Goal: Information Seeking & Learning: Learn about a topic

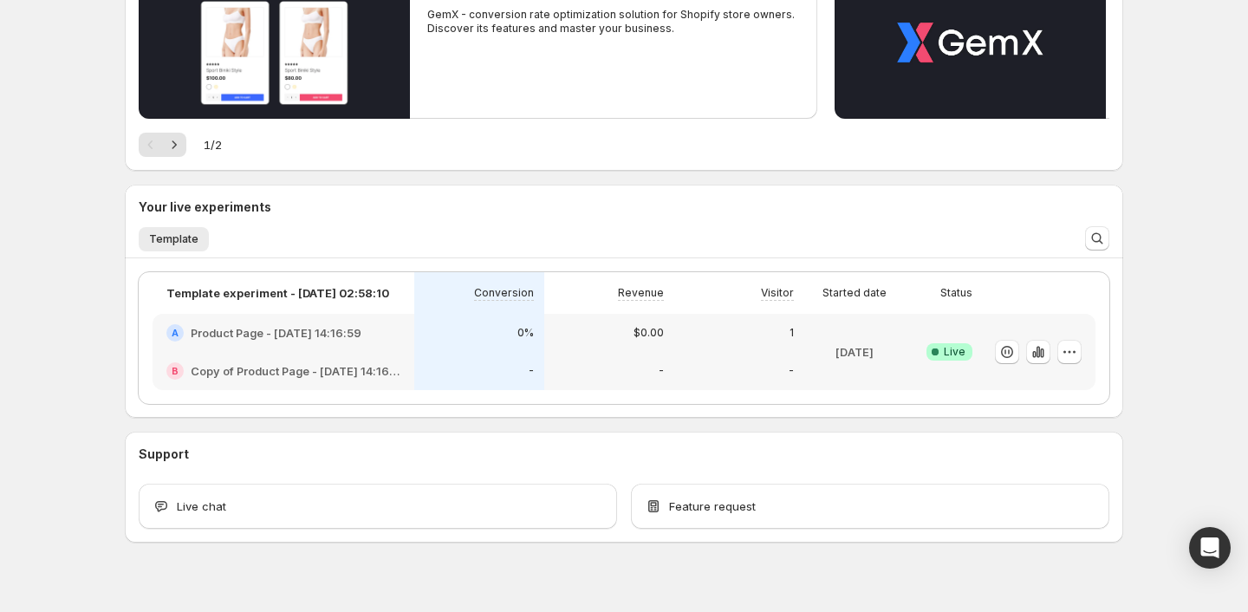
scroll to position [263, 0]
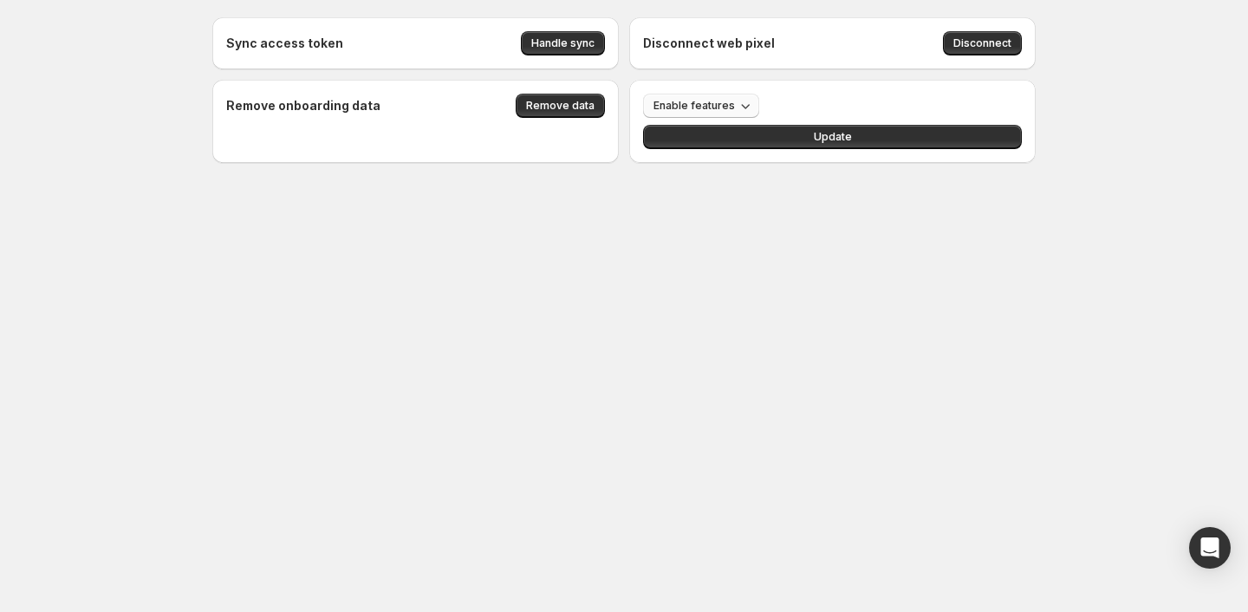
click at [695, 113] on button "Enable features" at bounding box center [701, 106] width 116 height 24
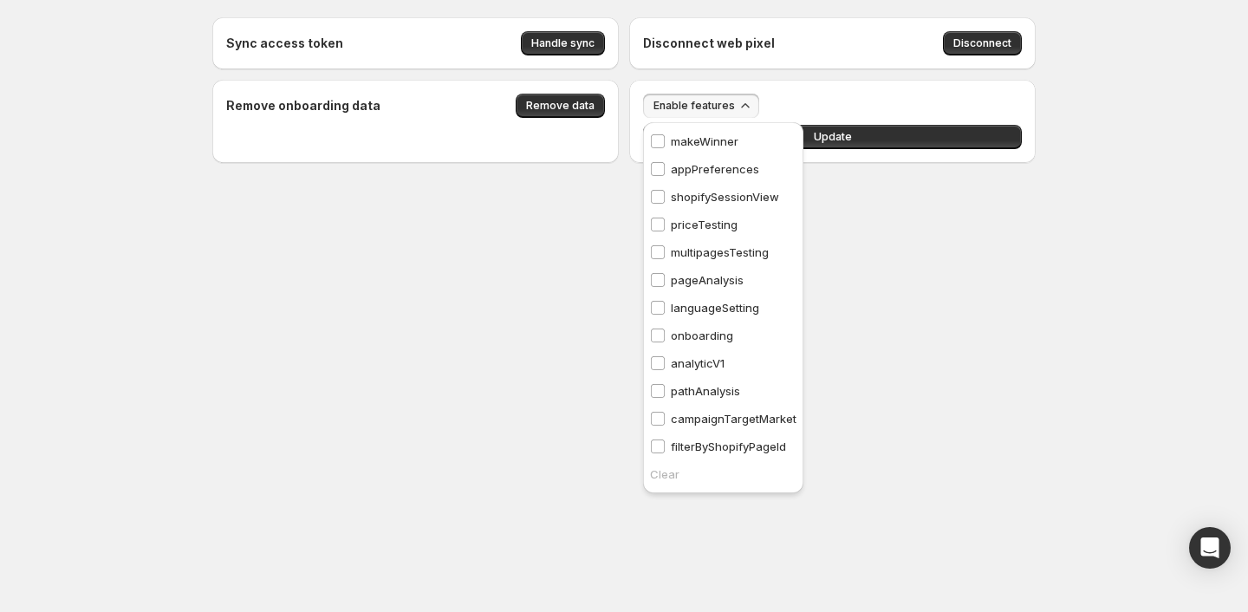
click at [702, 386] on p "pathAnalysis" at bounding box center [705, 390] width 69 height 17
click at [742, 420] on p "campaignTargetMarket" at bounding box center [734, 418] width 126 height 17
click at [716, 279] on p "pageAnalysis" at bounding box center [707, 279] width 73 height 17
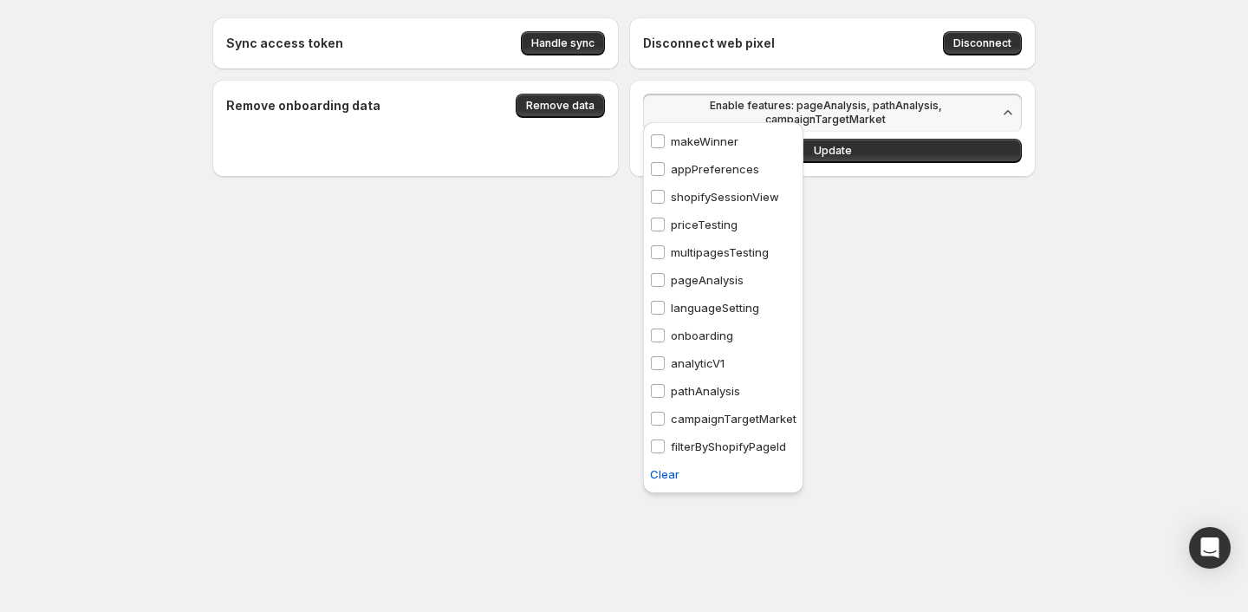
click at [712, 142] on p "makeWinner" at bounding box center [705, 141] width 68 height 17
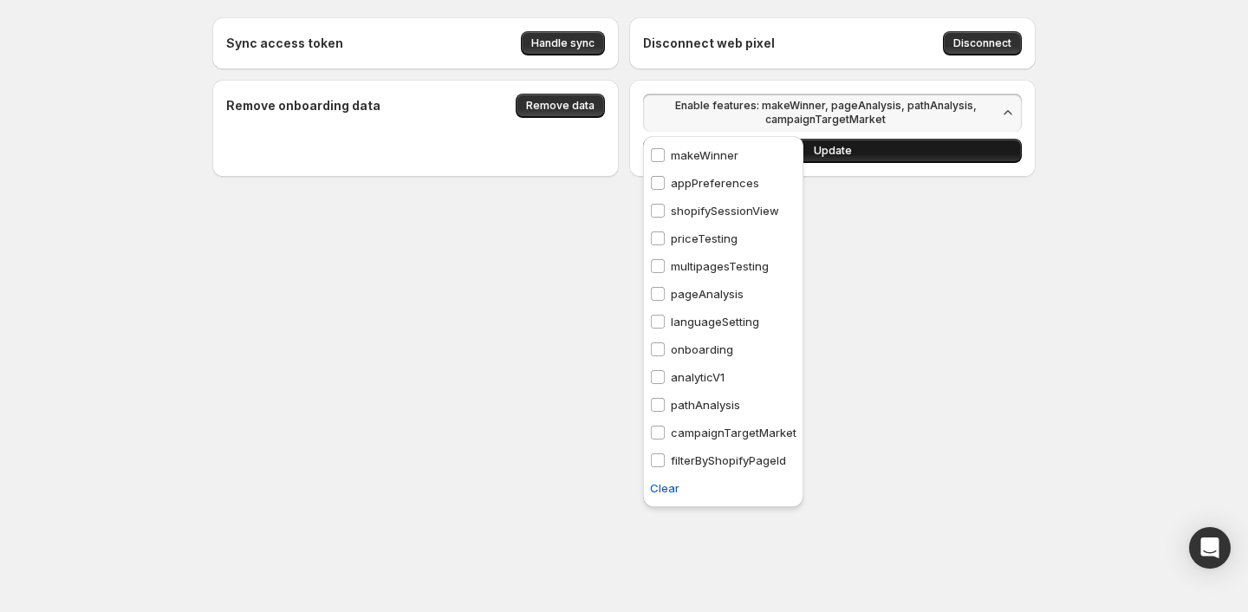
click at [882, 153] on button "Update" at bounding box center [832, 151] width 379 height 24
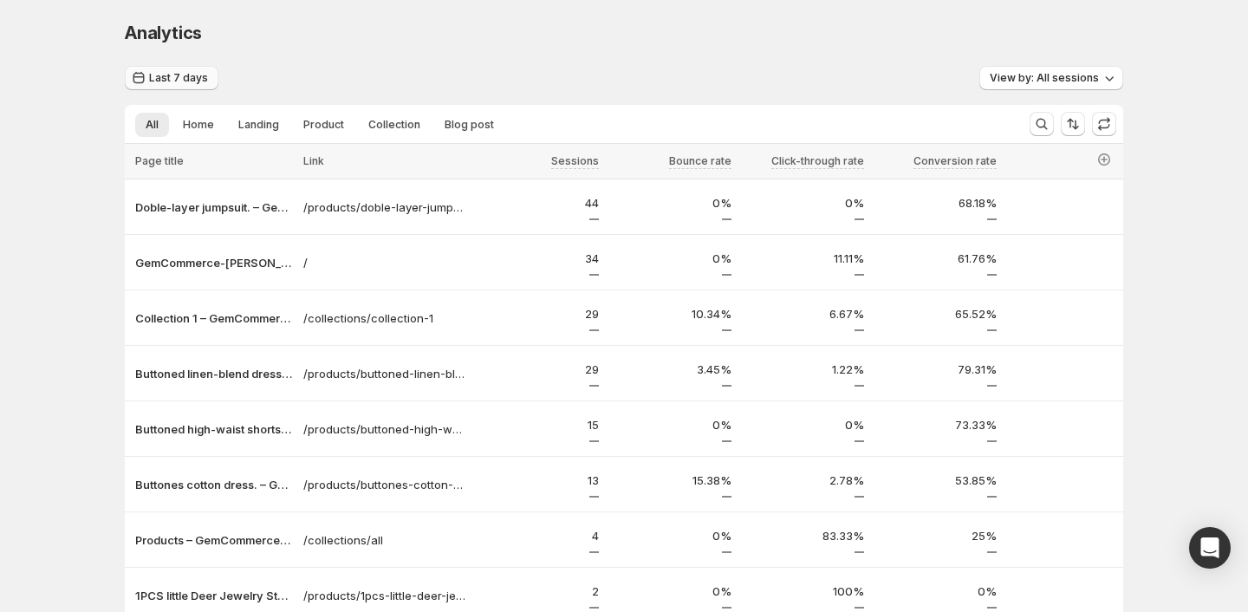
click at [159, 80] on span "Last 7 days" at bounding box center [178, 78] width 59 height 14
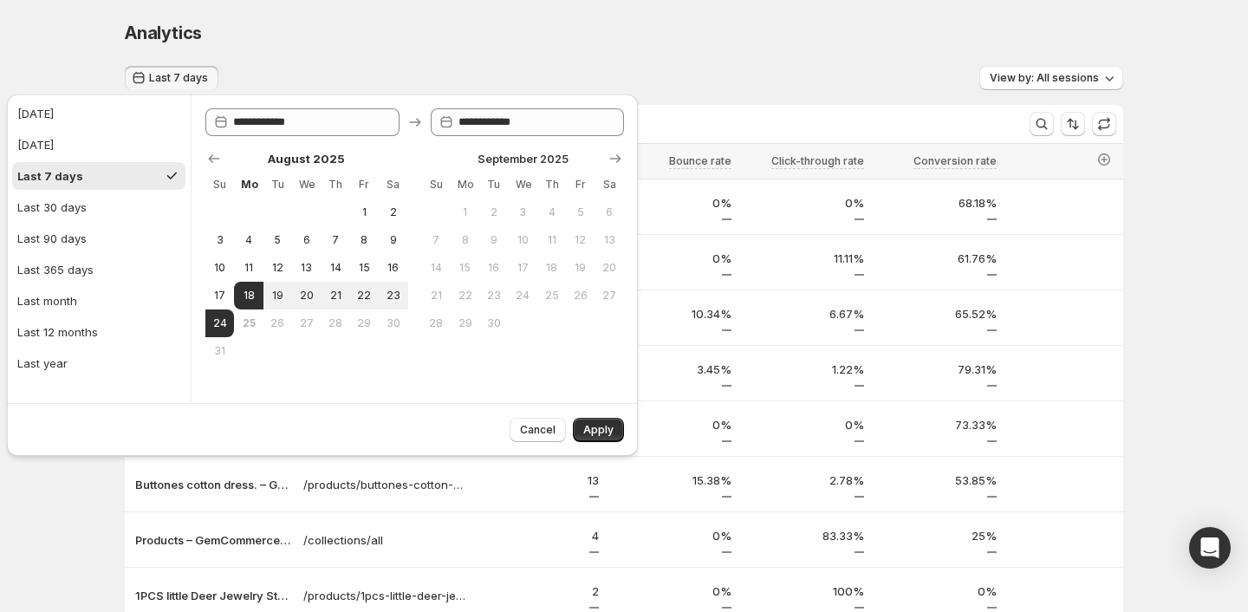
click at [385, 28] on div "Analytics" at bounding box center [624, 33] width 999 height 24
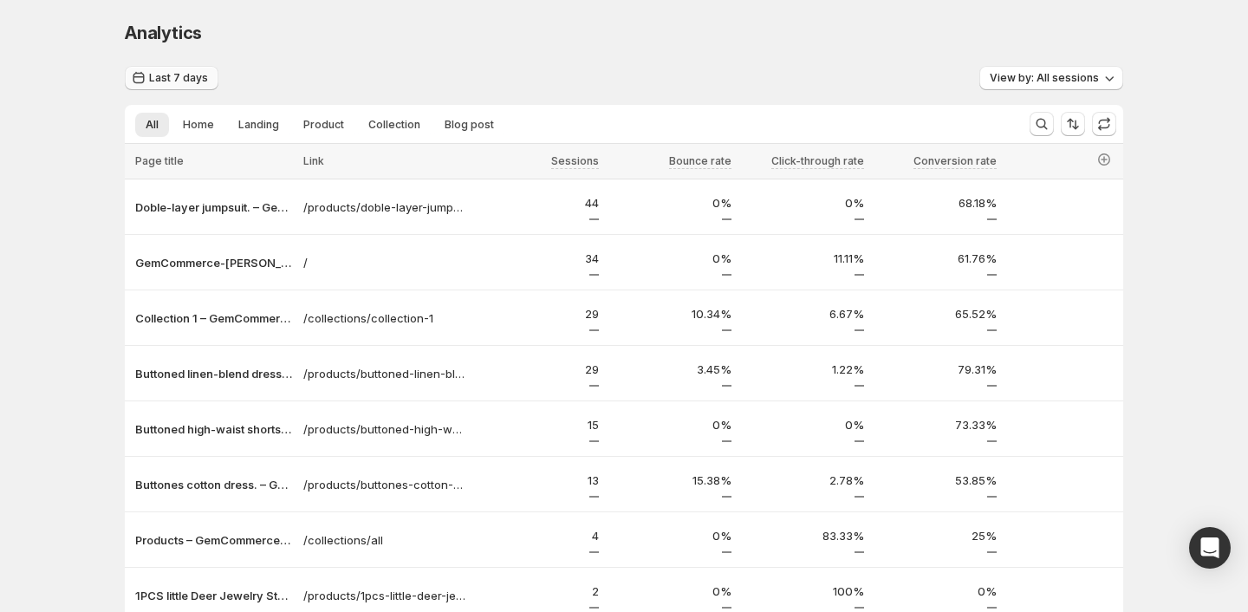
click at [185, 77] on span "Last 7 days" at bounding box center [178, 78] width 59 height 14
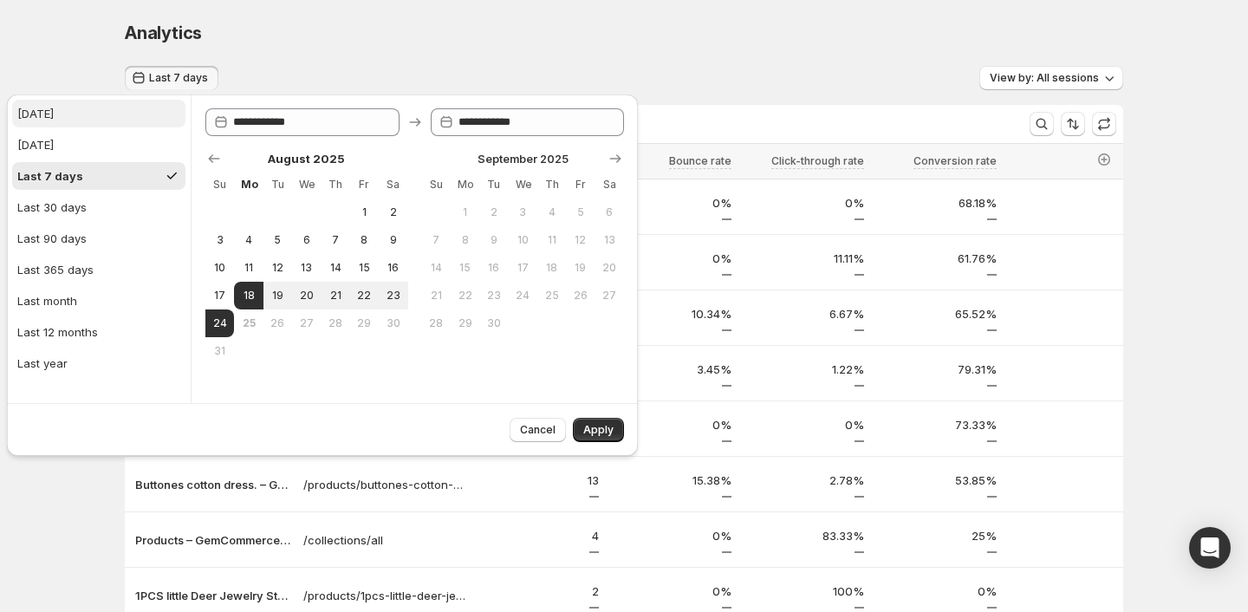
click at [76, 114] on button "[DATE]" at bounding box center [98, 114] width 173 height 28
type input "**********"
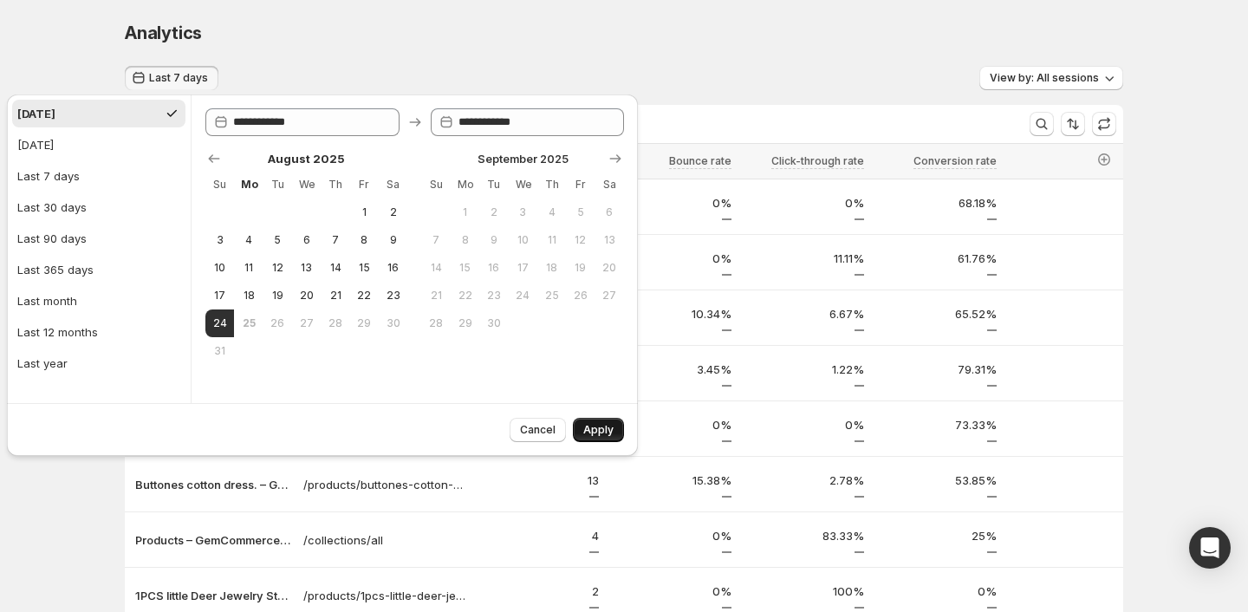
click at [606, 428] on span "Apply" at bounding box center [598, 430] width 30 height 14
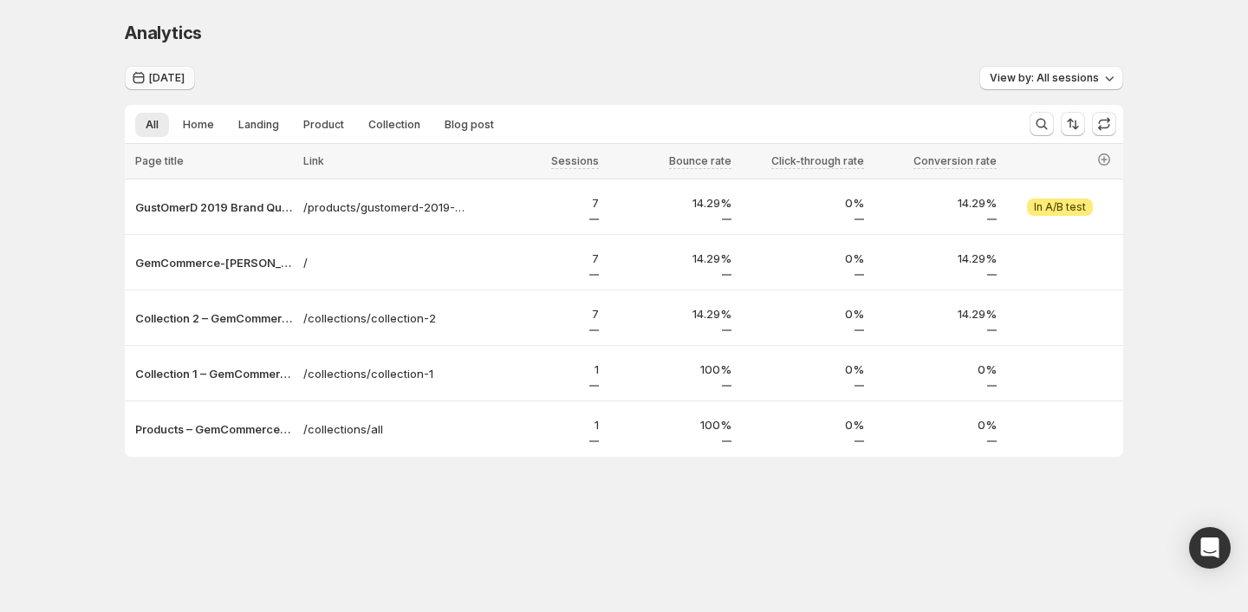
click at [172, 78] on span "[DATE]" at bounding box center [167, 78] width 36 height 14
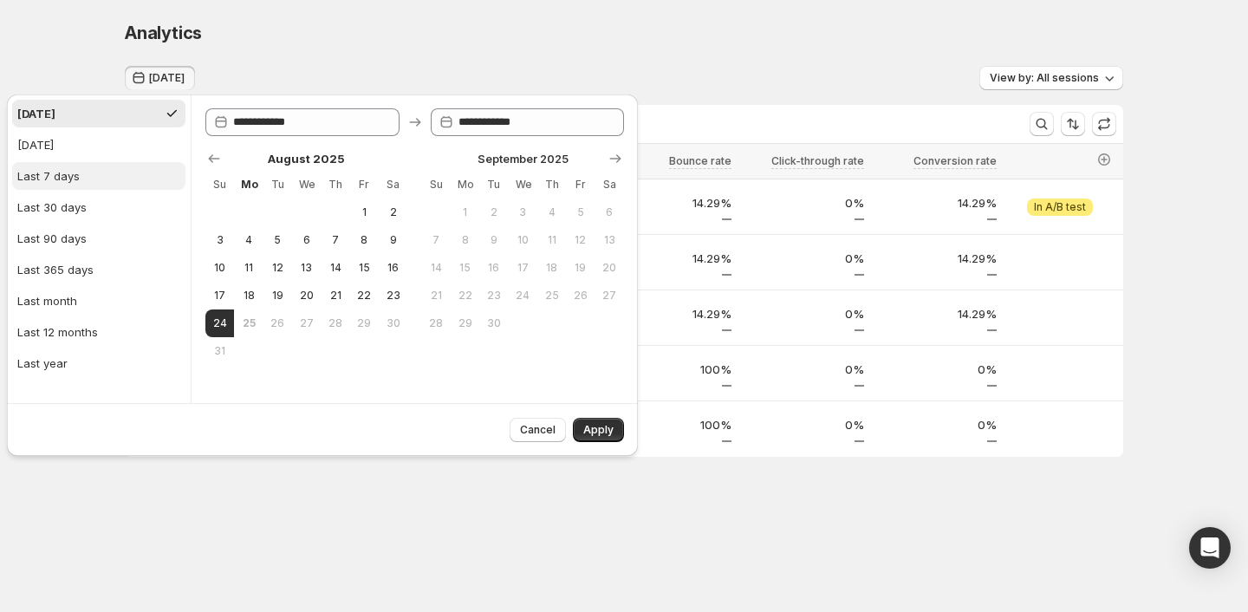
click at [94, 176] on button "Last 7 days" at bounding box center [98, 176] width 173 height 28
type input "**********"
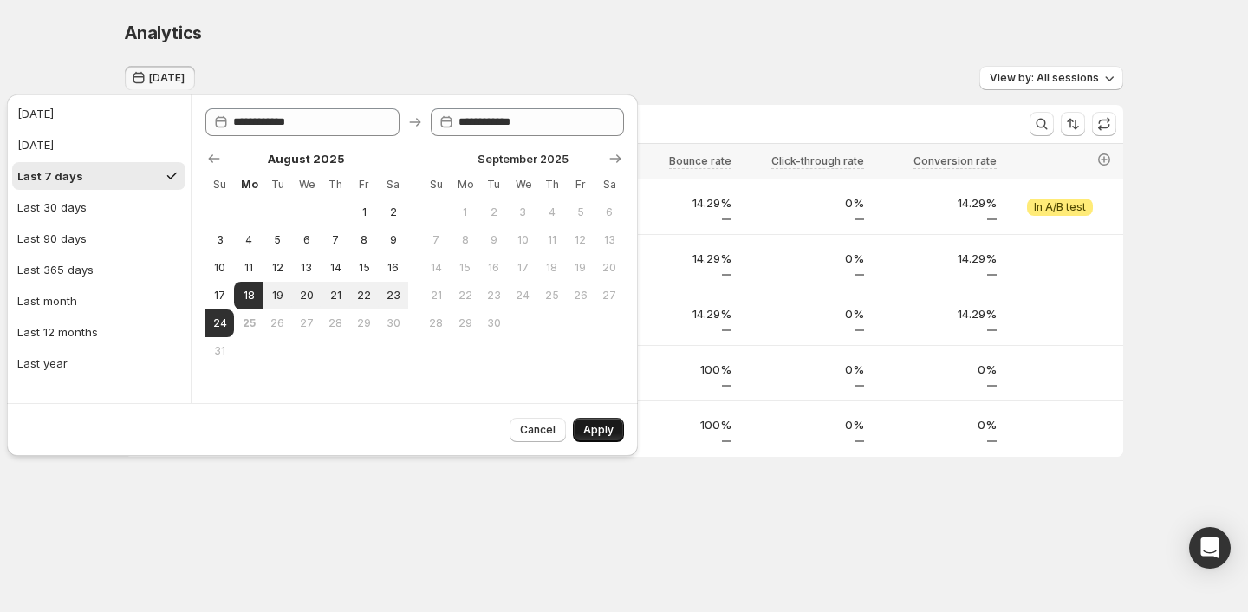
click at [594, 431] on span "Apply" at bounding box center [598, 430] width 30 height 14
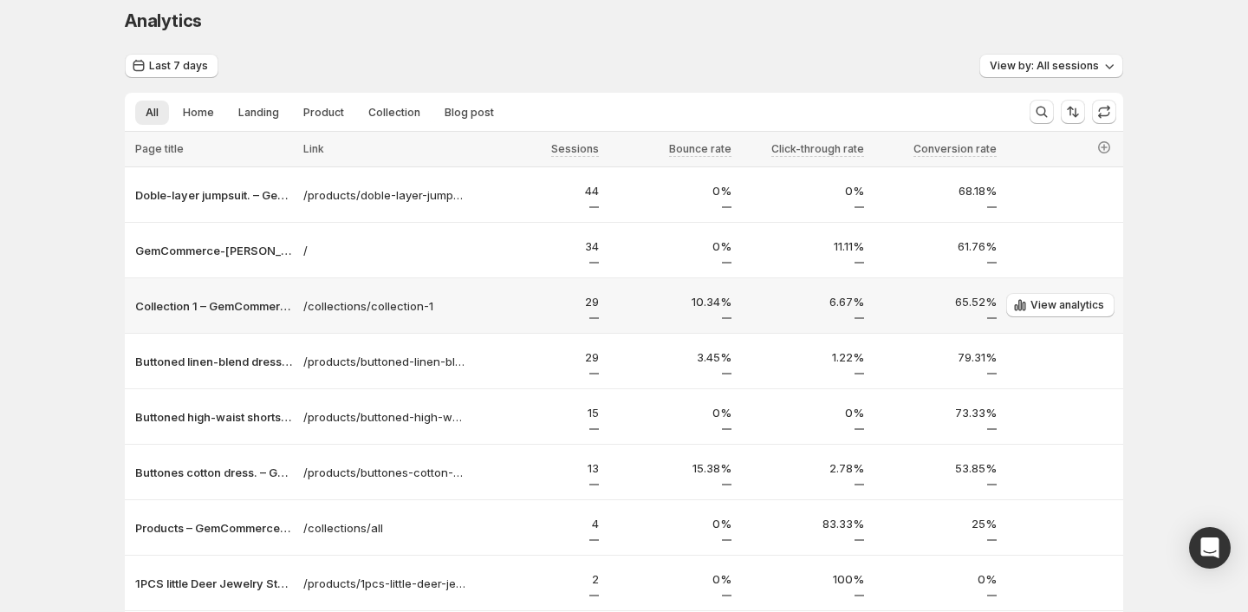
scroll to position [255, 0]
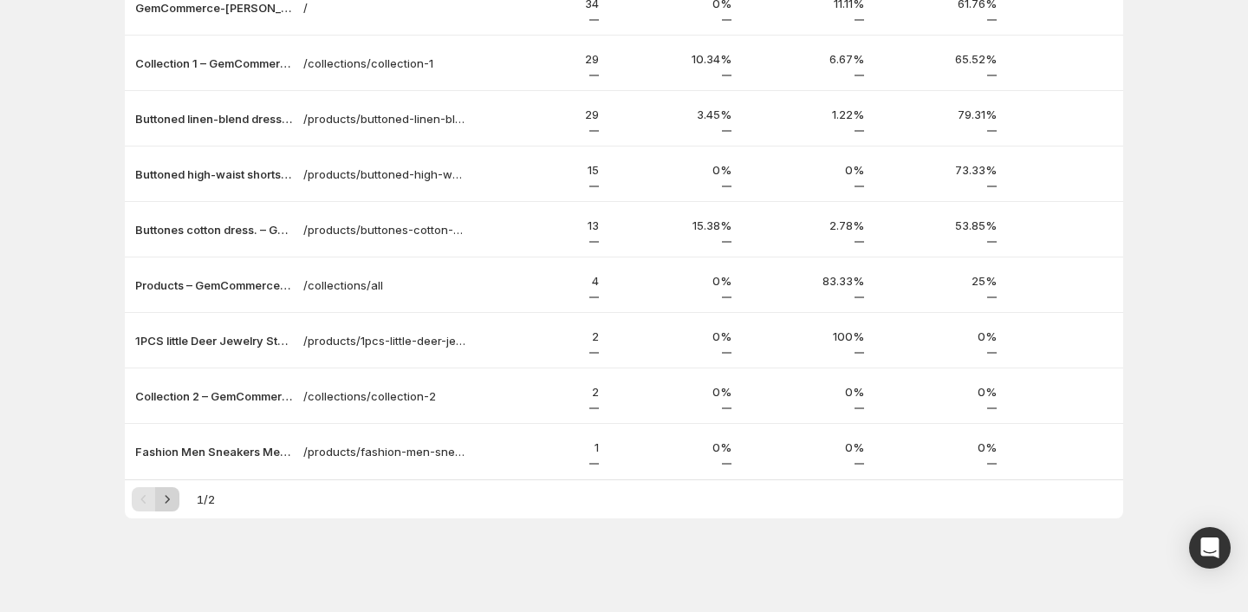
click at [165, 501] on icon "Next" at bounding box center [167, 499] width 17 height 17
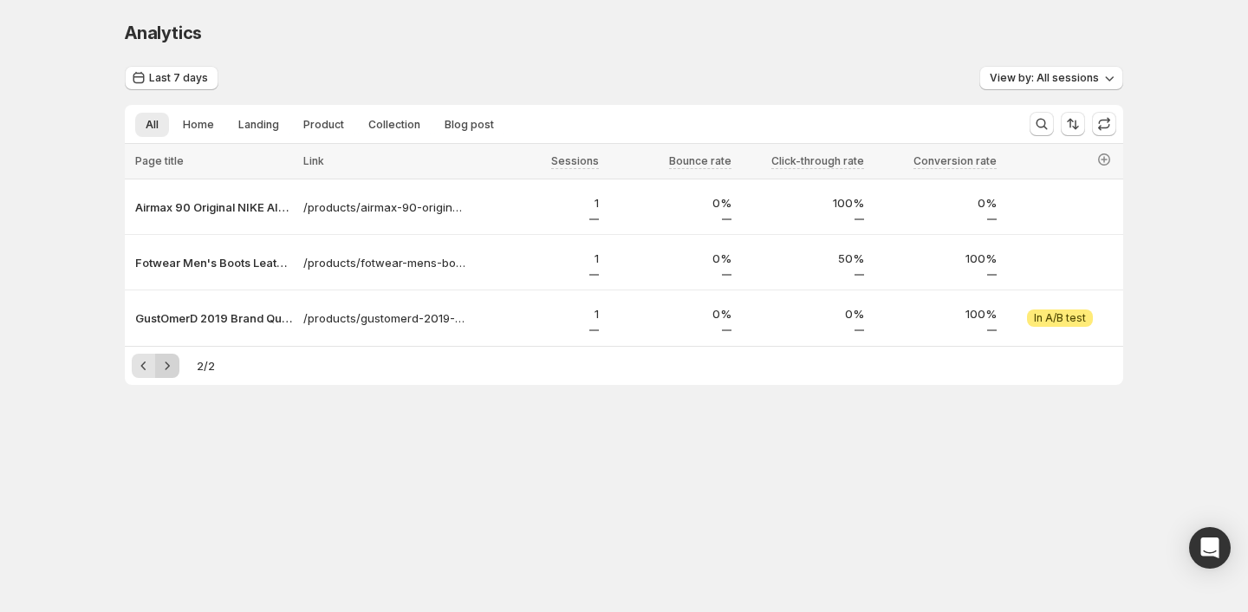
scroll to position [0, 0]
click at [141, 366] on icon "Previous" at bounding box center [143, 365] width 5 height 9
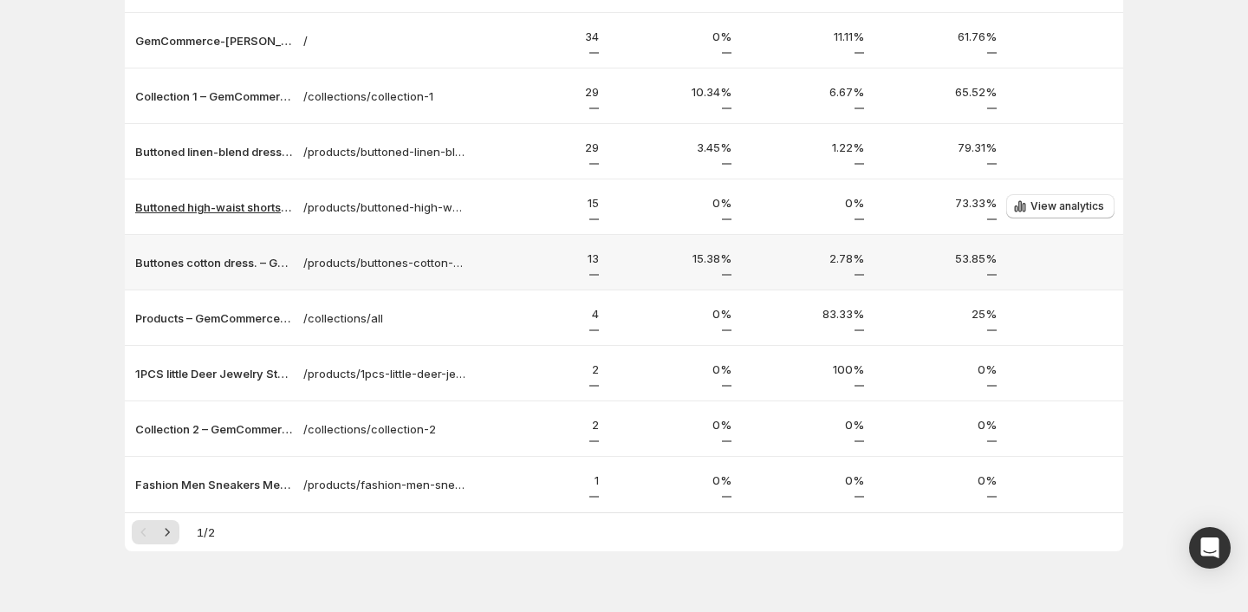
scroll to position [255, 0]
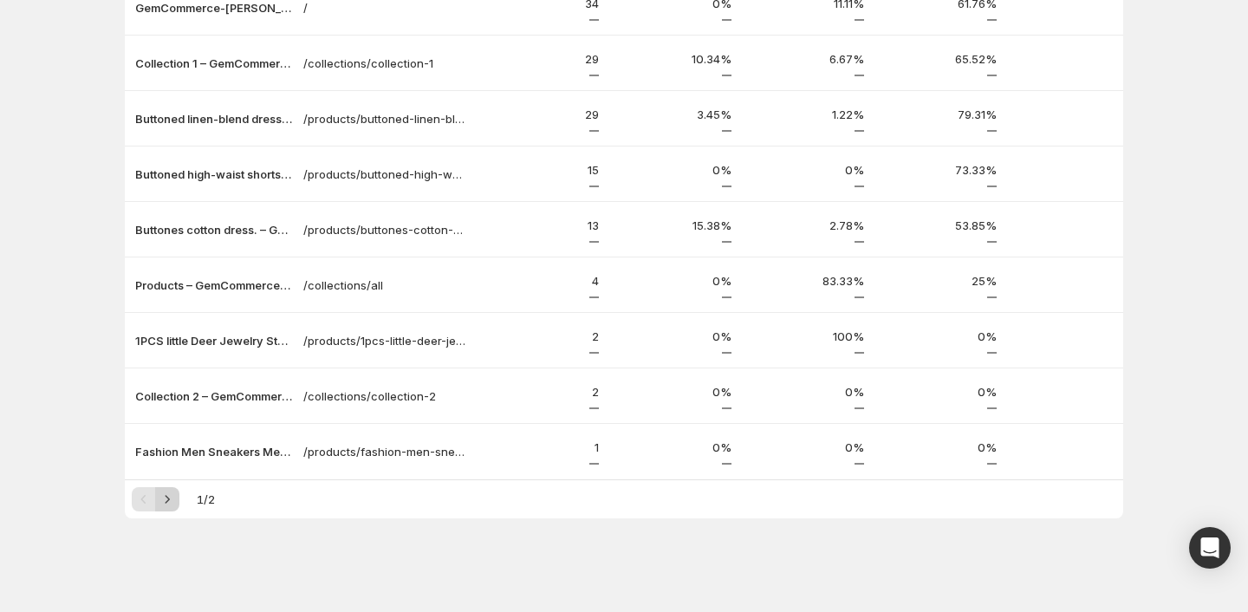
click at [171, 501] on icon "Next" at bounding box center [167, 499] width 17 height 17
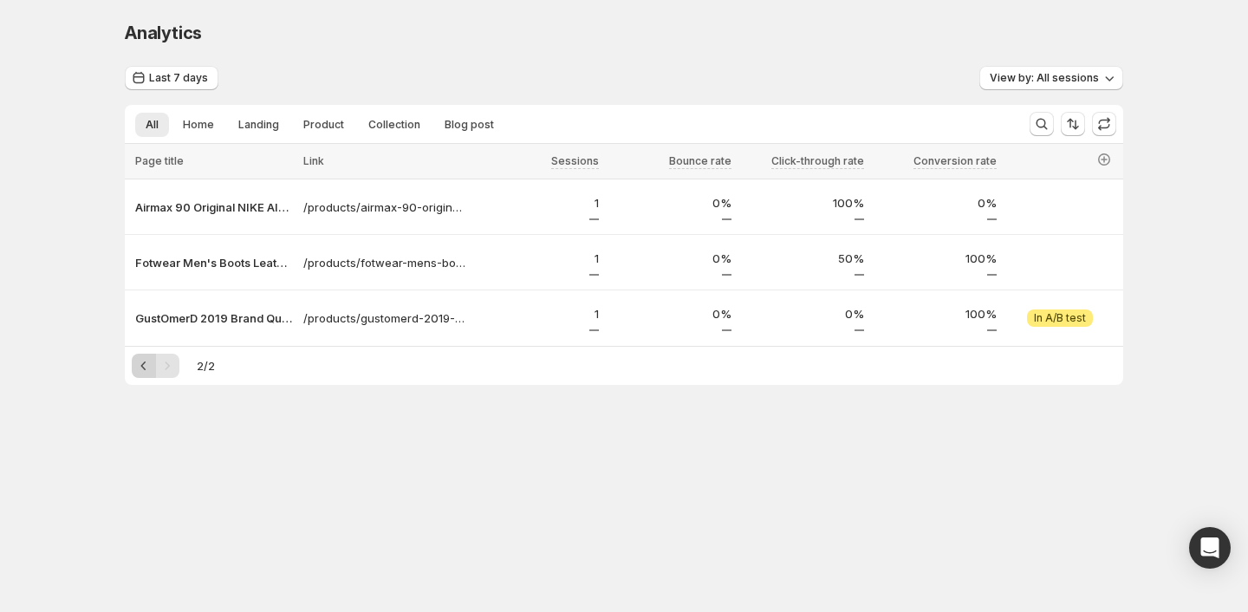
click at [140, 370] on icon "Previous" at bounding box center [143, 365] width 17 height 17
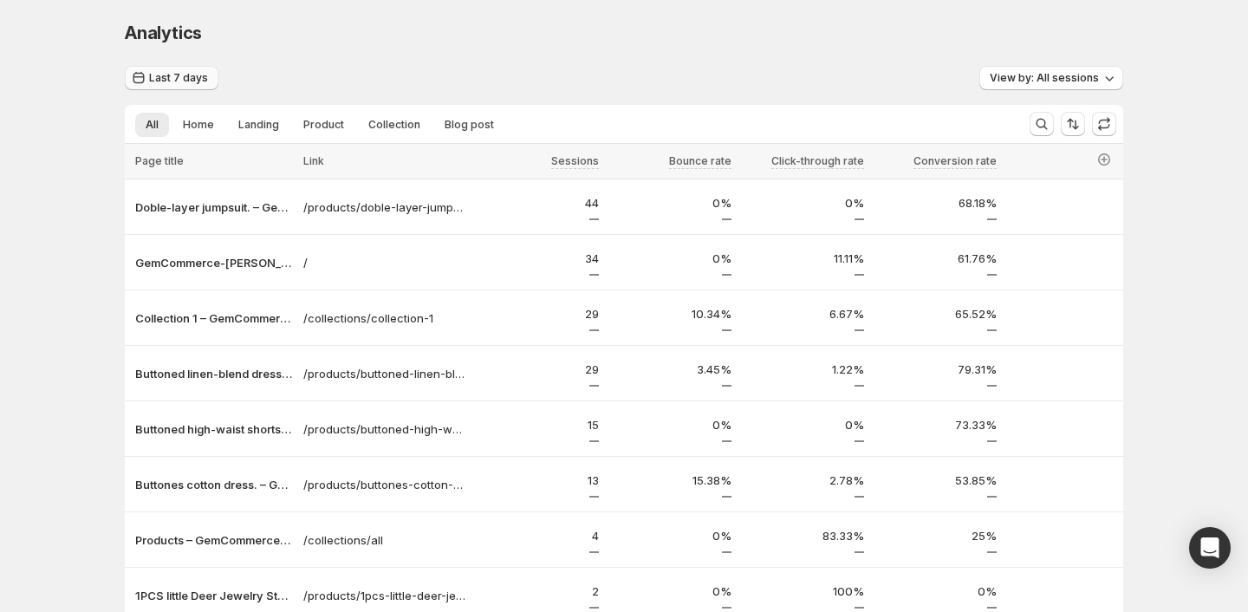
click at [179, 86] on button "Last 7 days" at bounding box center [172, 78] width 94 height 24
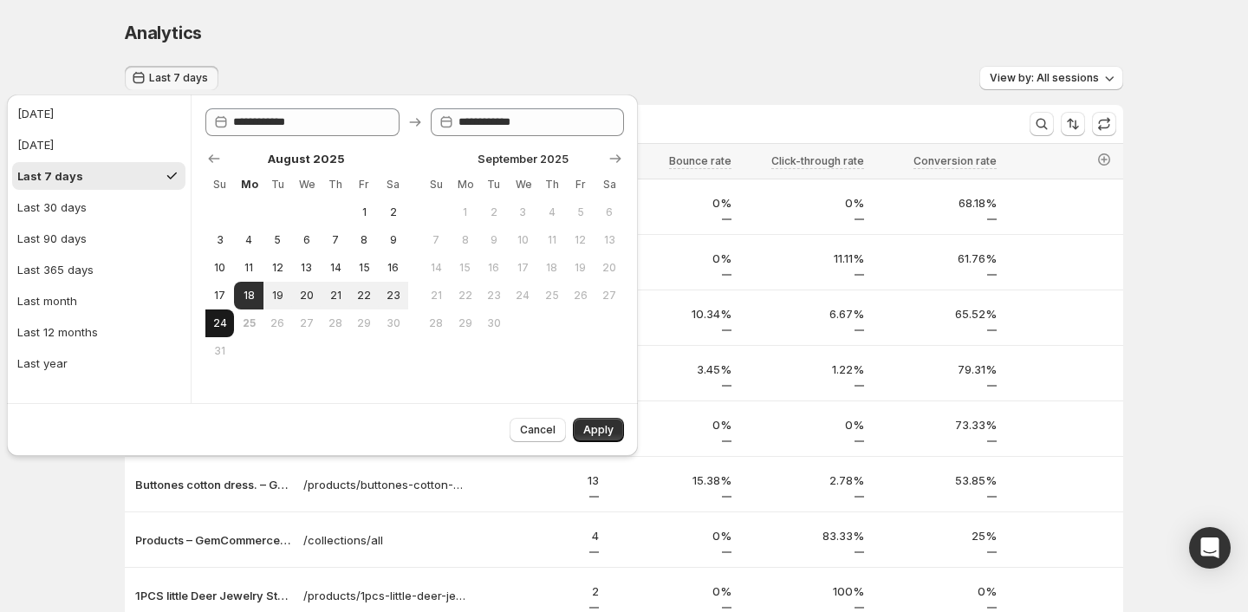
click at [212, 318] on span "24" at bounding box center [219, 323] width 15 height 14
type input "**********"
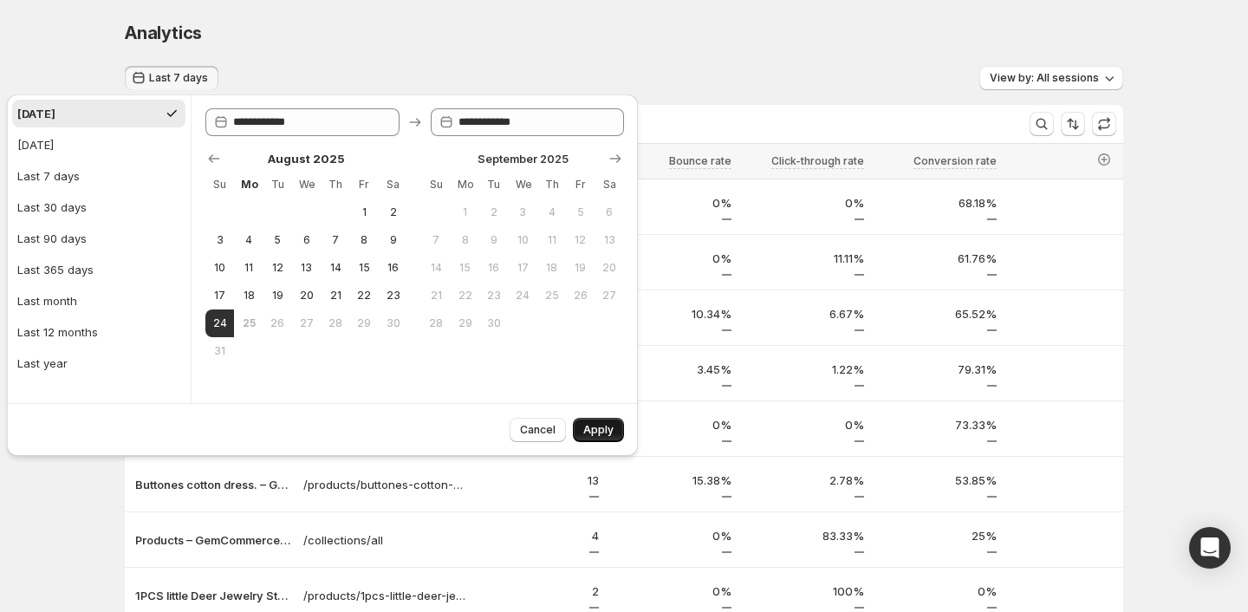
click at [596, 433] on span "Apply" at bounding box center [598, 430] width 30 height 14
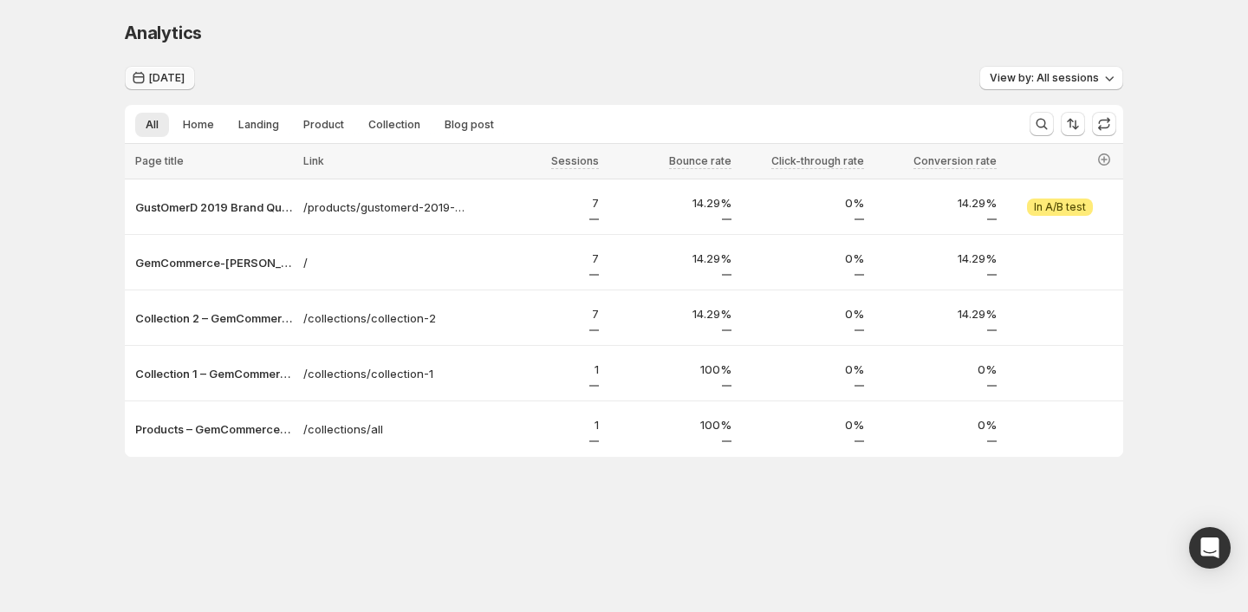
click at [174, 70] on button "[DATE]" at bounding box center [160, 78] width 70 height 24
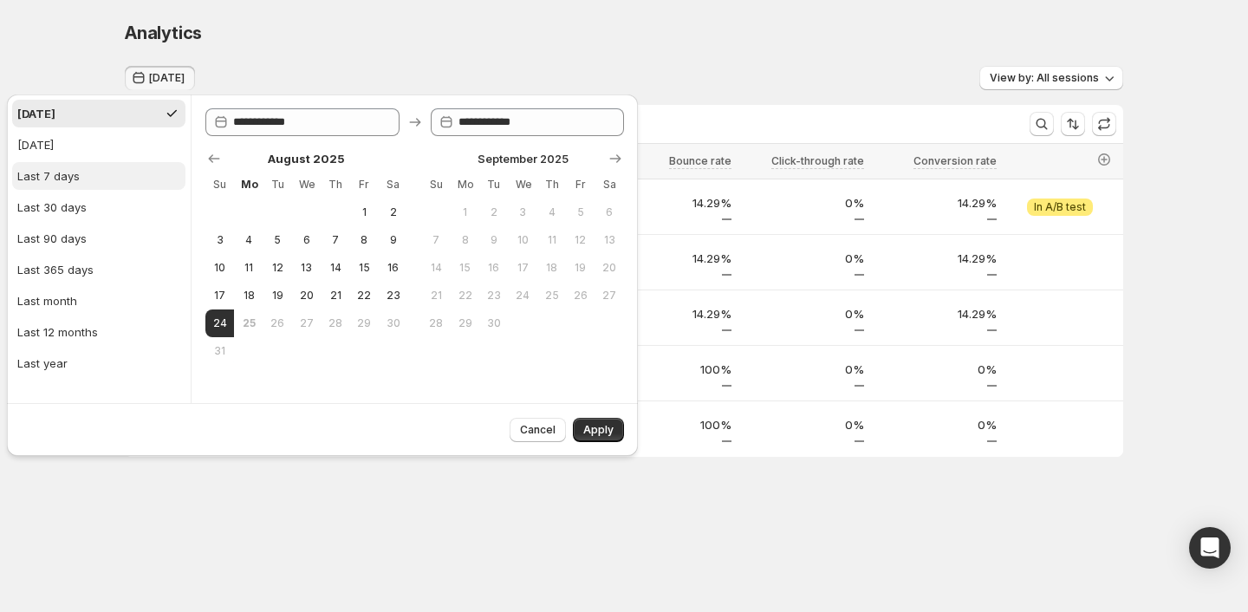
click at [111, 174] on button "Last 7 days" at bounding box center [98, 176] width 173 height 28
type input "**********"
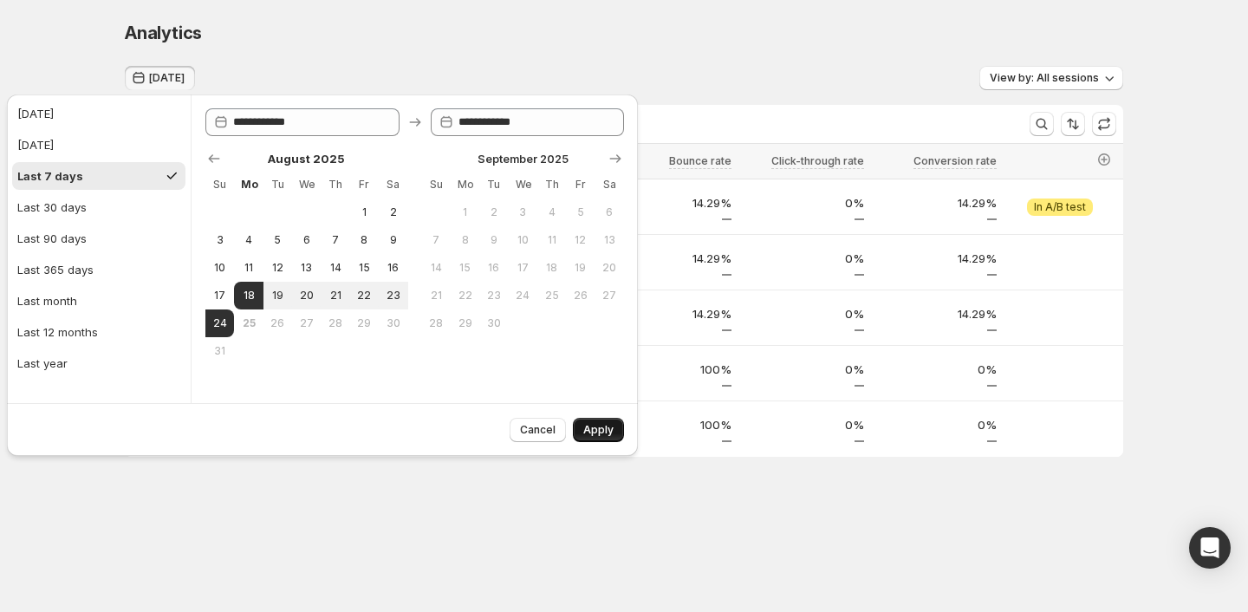
click at [606, 434] on span "Apply" at bounding box center [598, 430] width 30 height 14
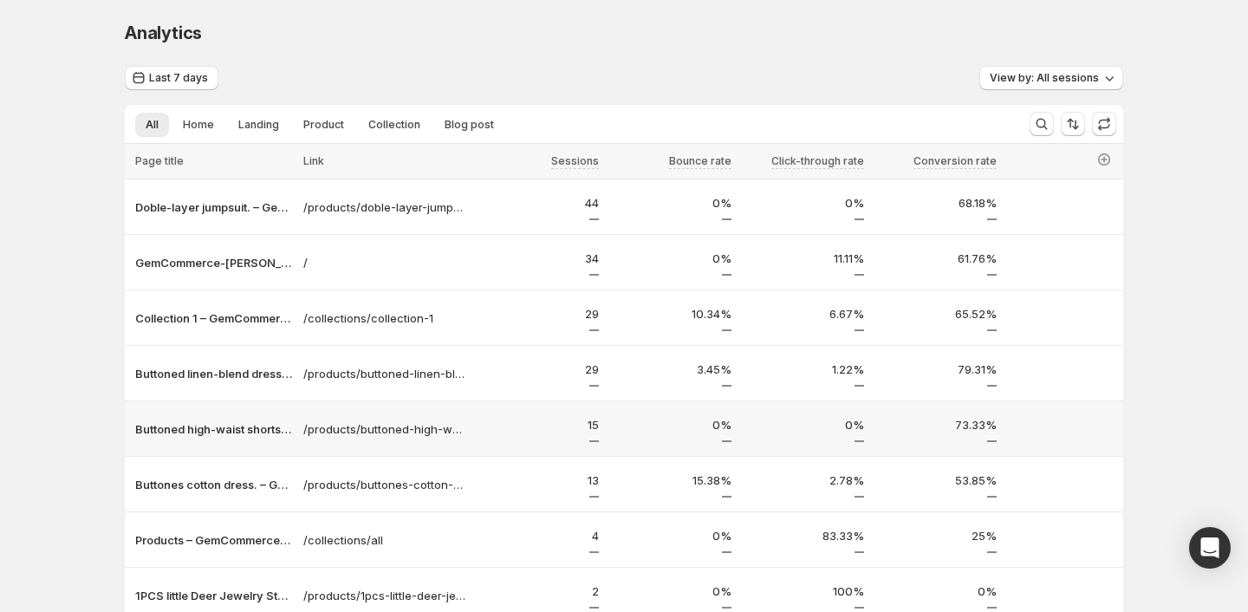
click at [606, 434] on div "0%" at bounding box center [670, 429] width 133 height 36
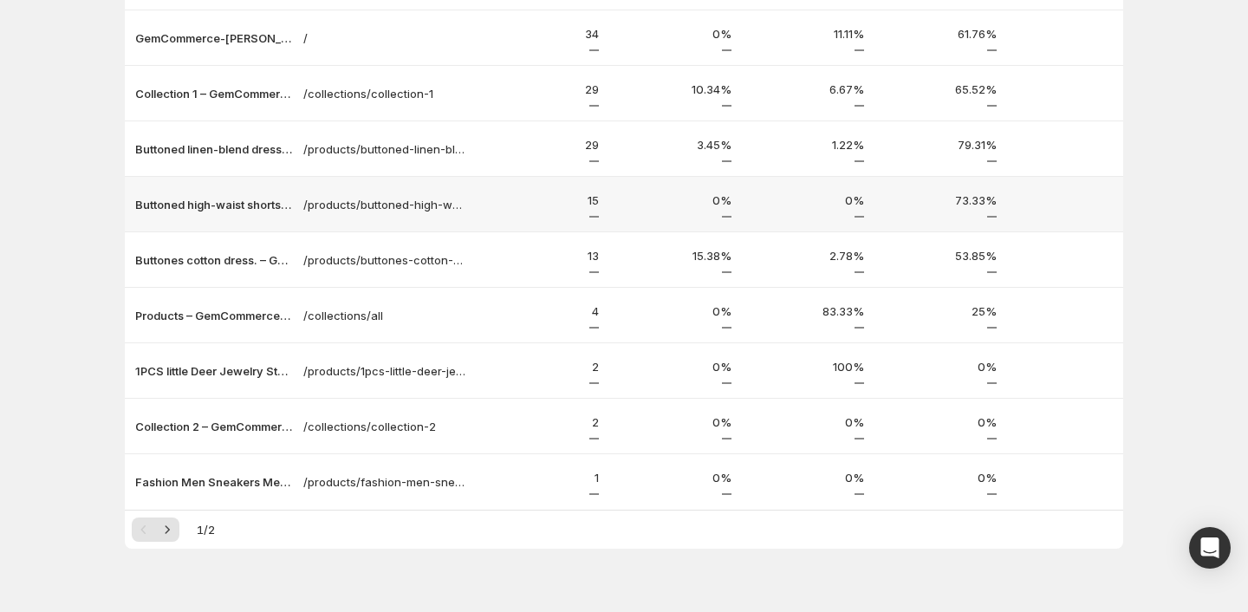
scroll to position [255, 0]
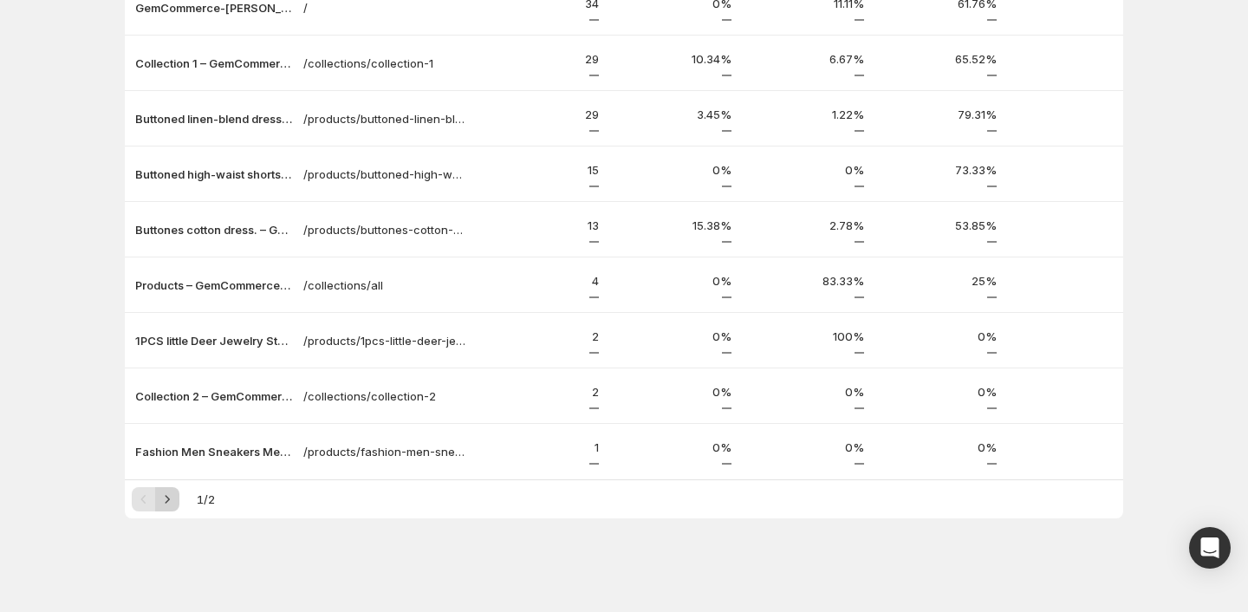
click at [166, 501] on icon "Next" at bounding box center [168, 499] width 4 height 8
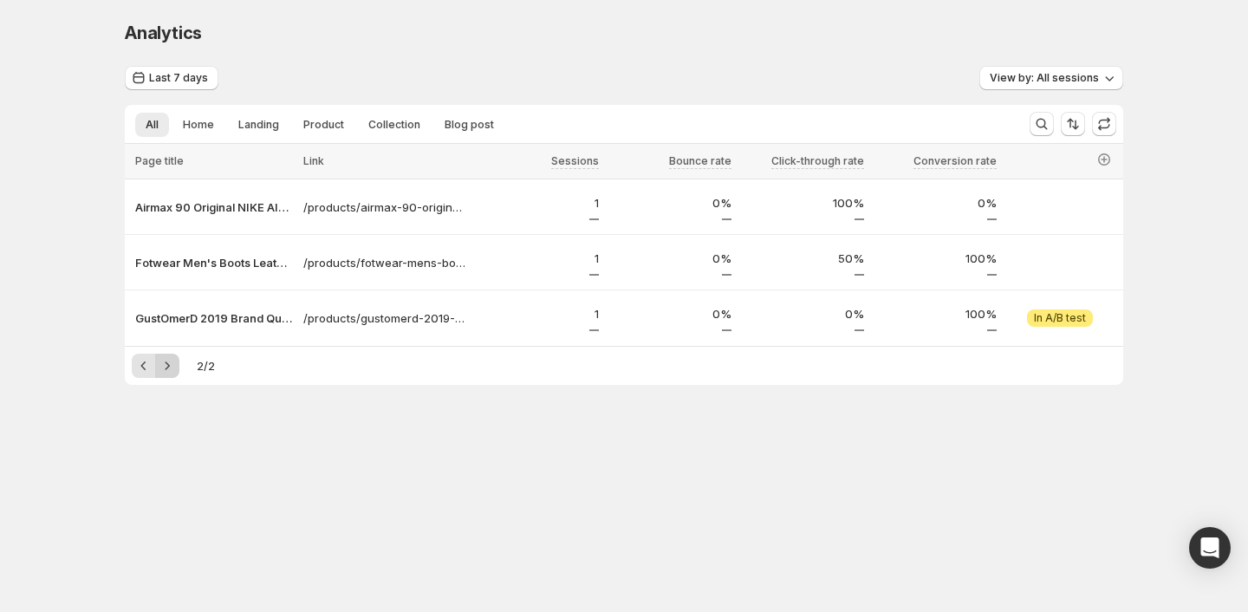
scroll to position [0, 0]
click at [142, 374] on button "Previous" at bounding box center [144, 366] width 24 height 24
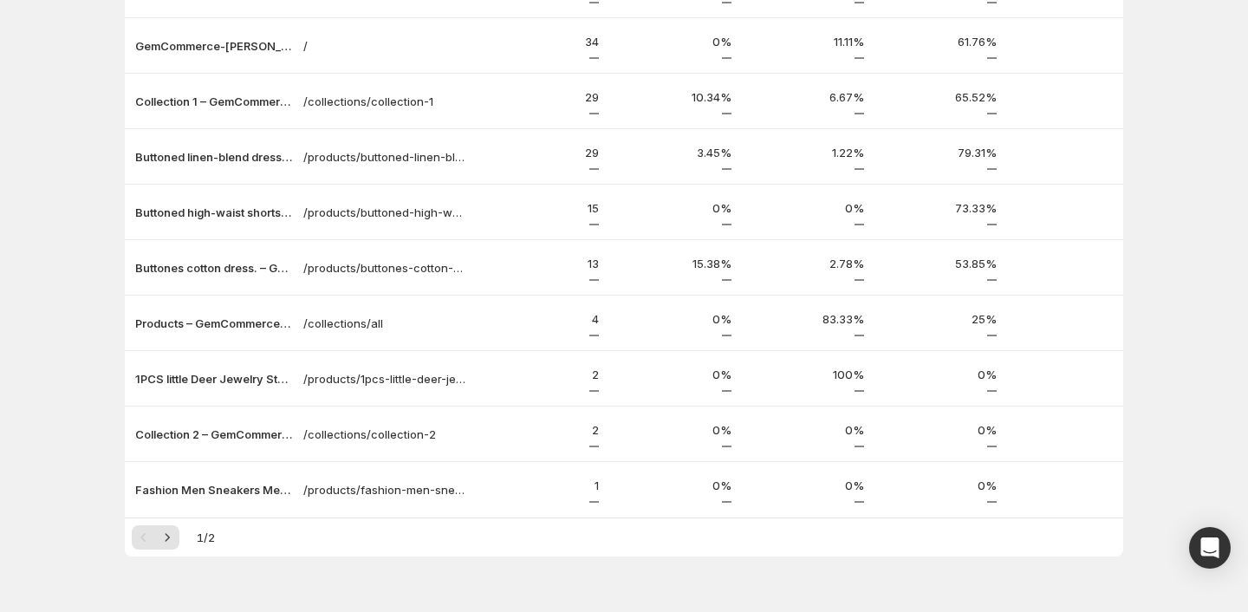
scroll to position [255, 0]
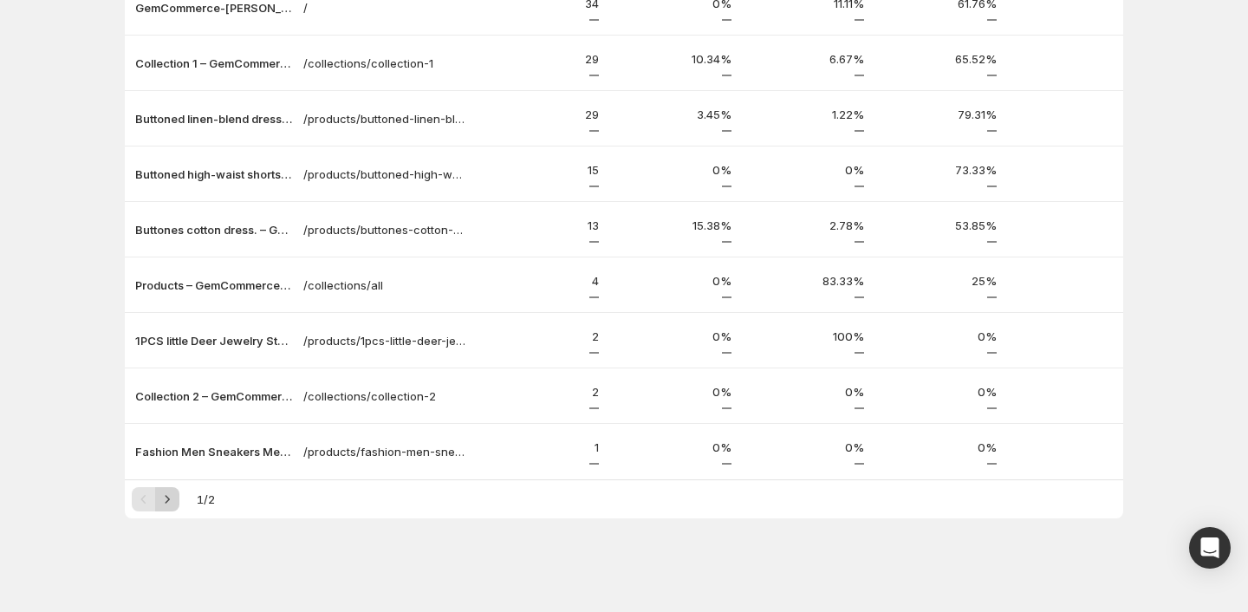
click at [172, 498] on icon "Next" at bounding box center [167, 499] width 17 height 17
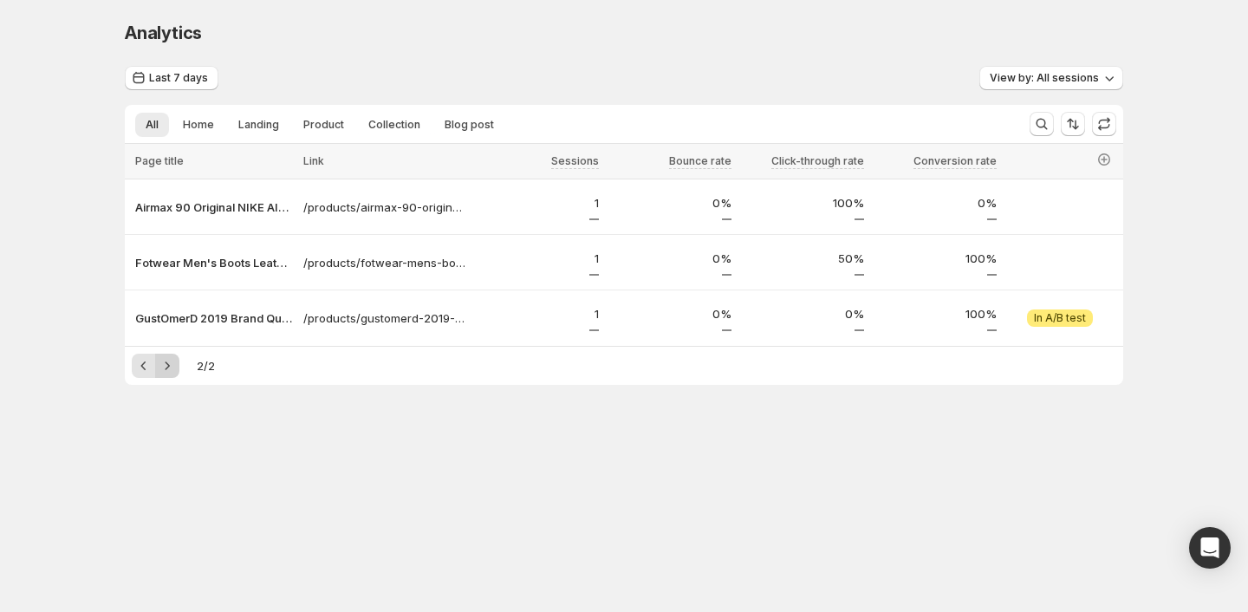
scroll to position [0, 0]
click at [1062, 320] on span "View experiment" at bounding box center [1060, 318] width 88 height 14
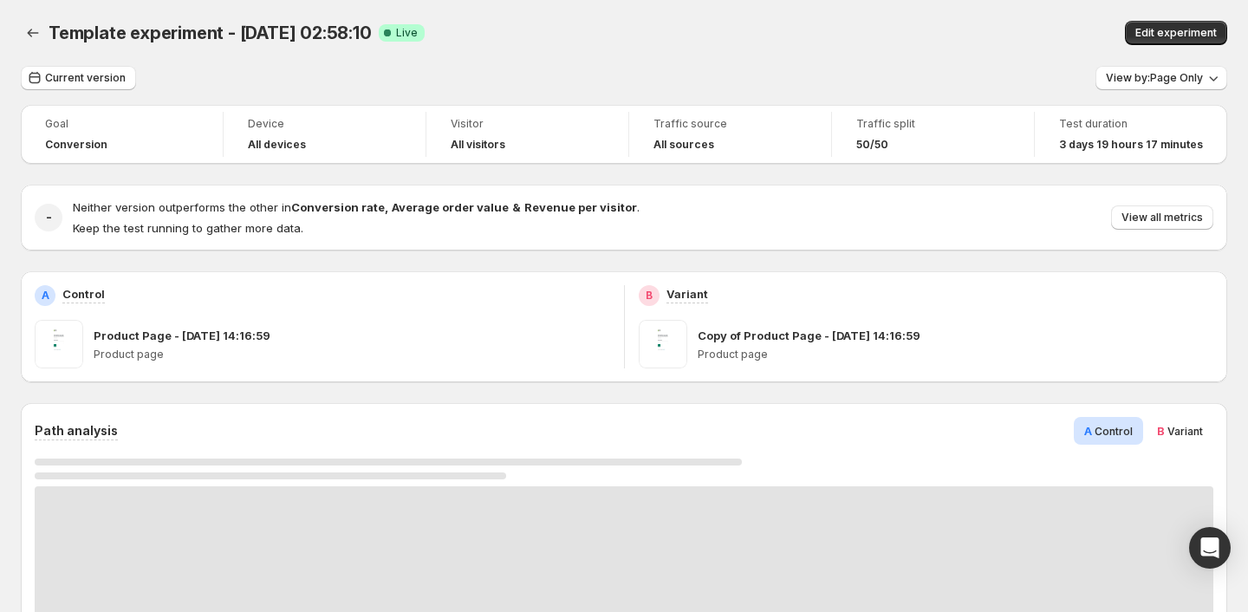
click at [1188, 437] on span "Variant" at bounding box center [1186, 431] width 36 height 13
click at [1108, 427] on span "Control" at bounding box center [1114, 431] width 38 height 13
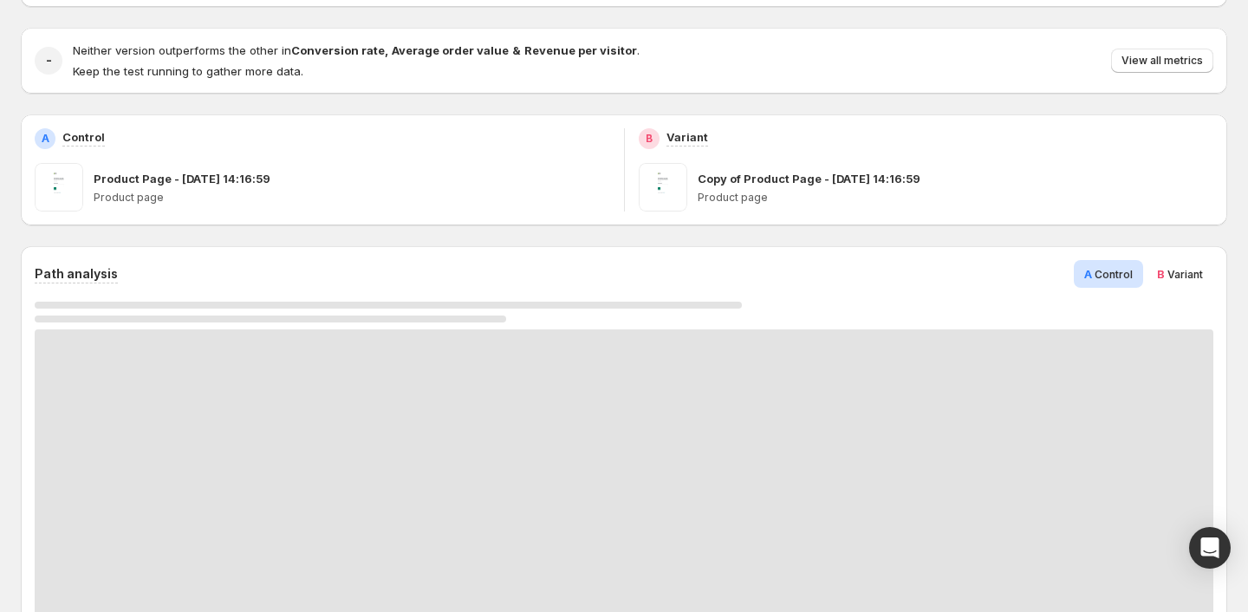
scroll to position [169, 0]
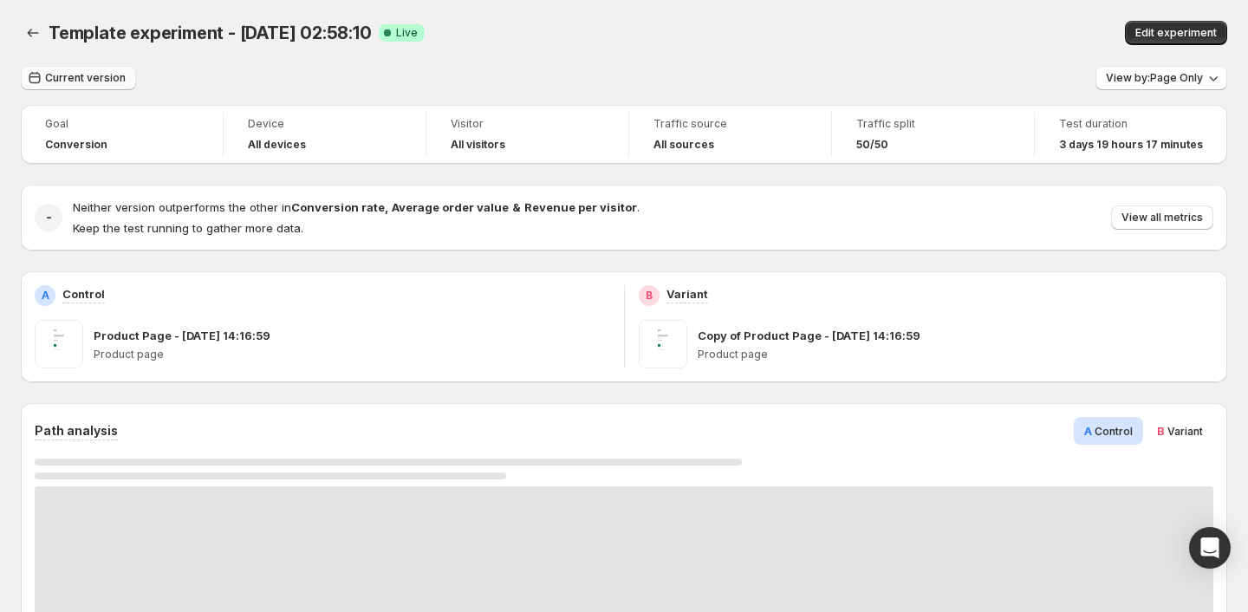
click at [97, 85] on button "Current version" at bounding box center [78, 78] width 115 height 24
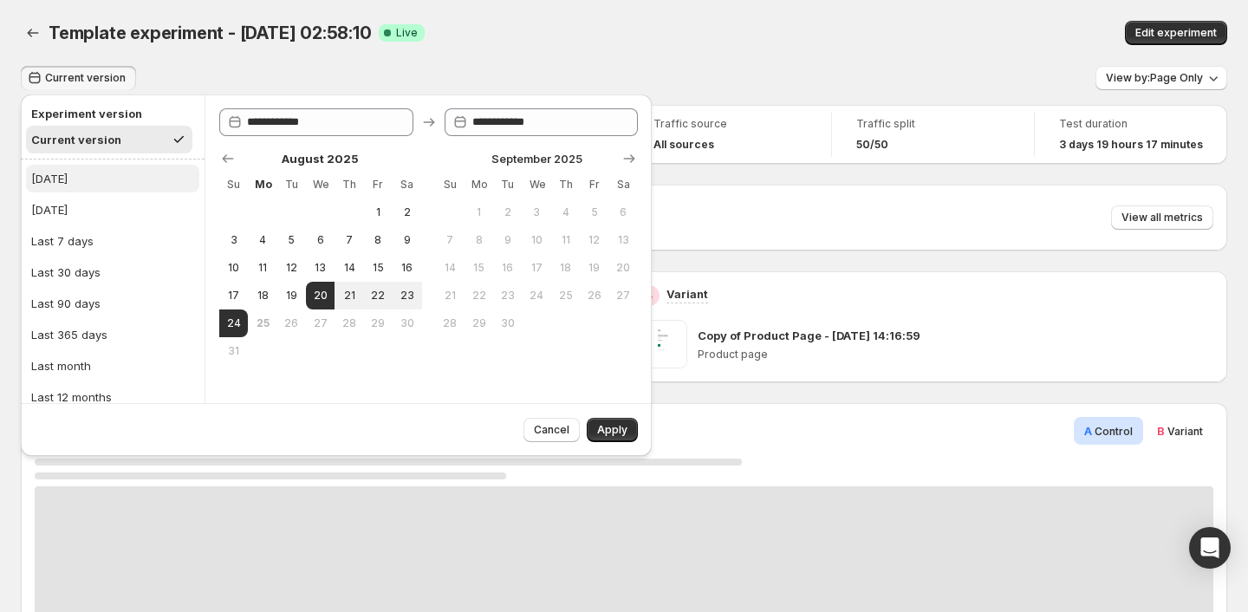
click at [72, 173] on button "[DATE]" at bounding box center [112, 179] width 173 height 28
type input "**********"
click at [613, 423] on button "Apply" at bounding box center [612, 430] width 51 height 24
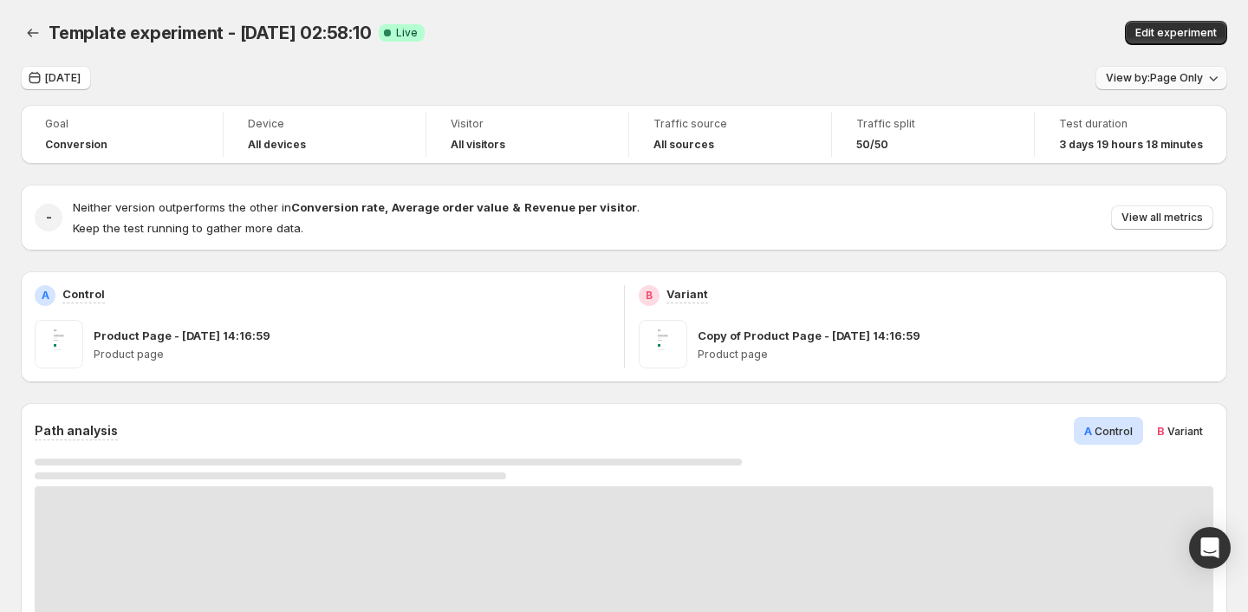
click at [1151, 79] on span "View by: Page Only" at bounding box center [1154, 78] width 97 height 14
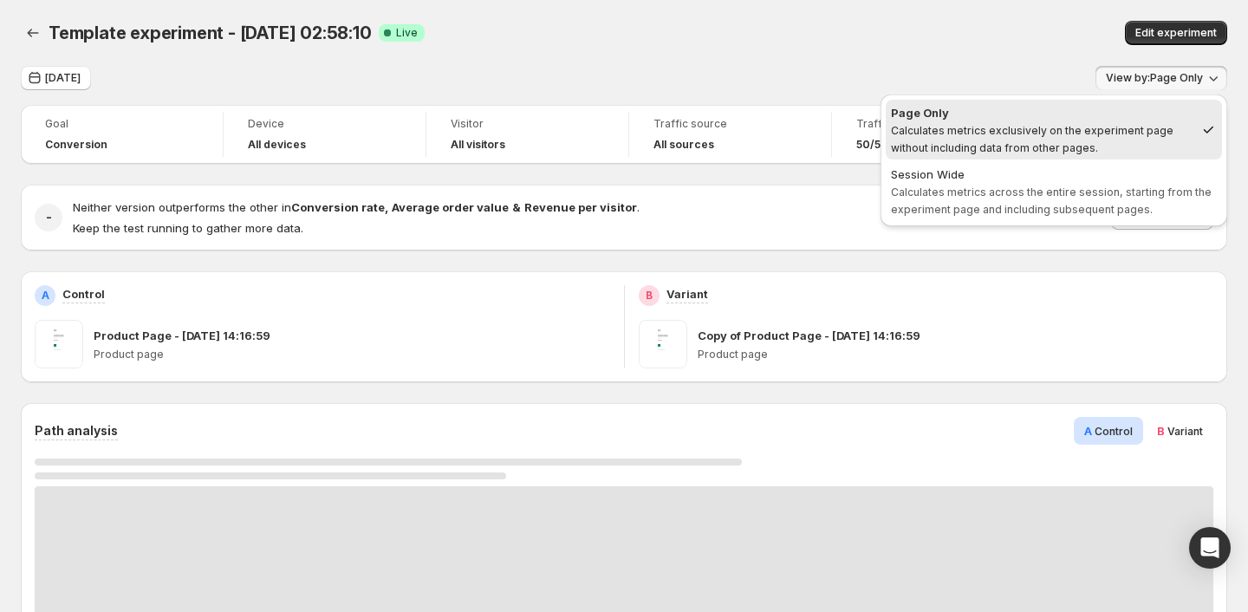
click at [583, 64] on div "Template experiment - [DATE] 02:58:10. This page is ready Template experiment -…" at bounding box center [624, 33] width 1207 height 66
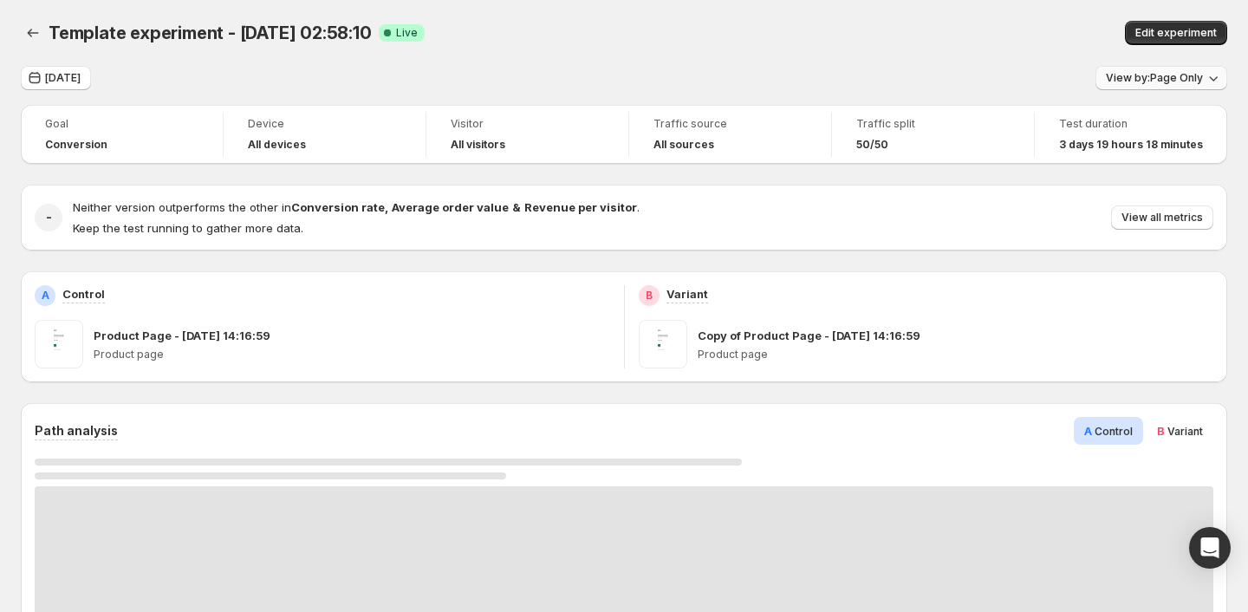
click at [1176, 81] on span "View by: Page Only" at bounding box center [1154, 78] width 97 height 14
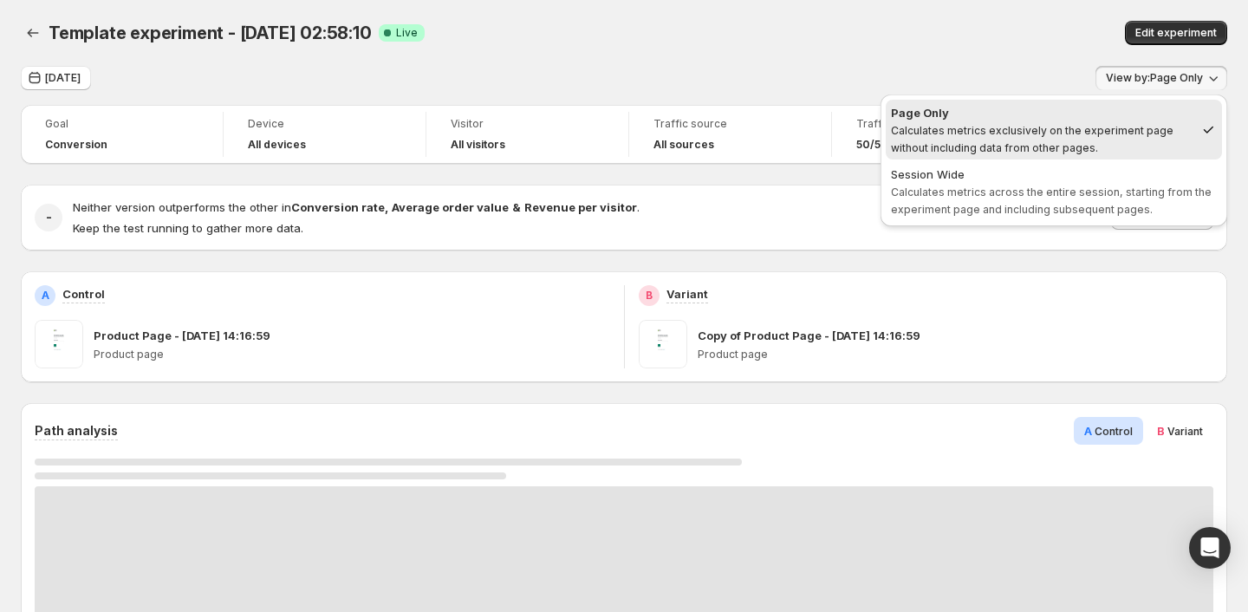
click at [956, 58] on div "Template experiment - [DATE] 02:58:10. This page is ready Template experiment -…" at bounding box center [624, 33] width 1207 height 66
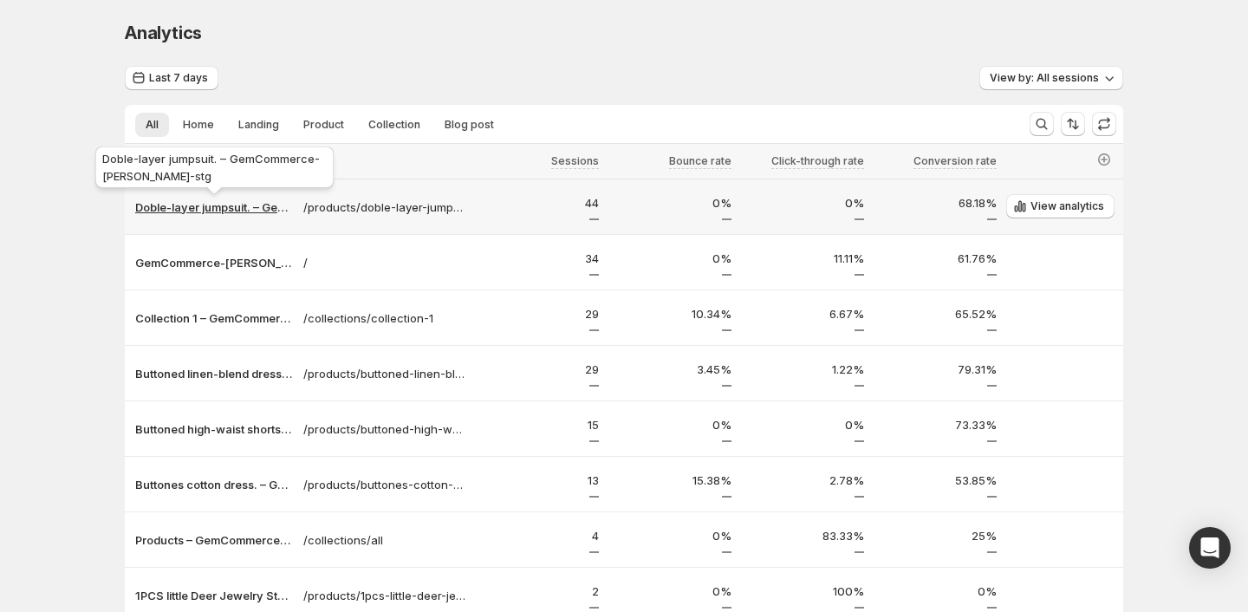
click at [216, 212] on p "Doble-layer jumpsuit. – GemCommerce-[PERSON_NAME]-stg" at bounding box center [214, 207] width 158 height 17
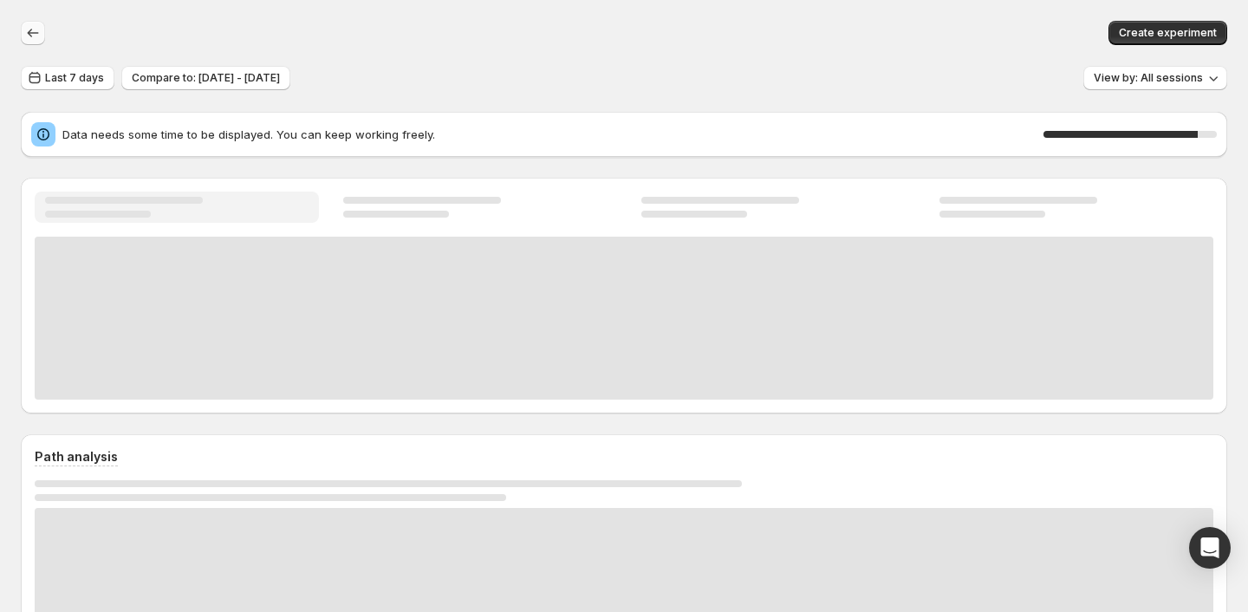
click at [27, 36] on icon "button" at bounding box center [32, 32] width 17 height 17
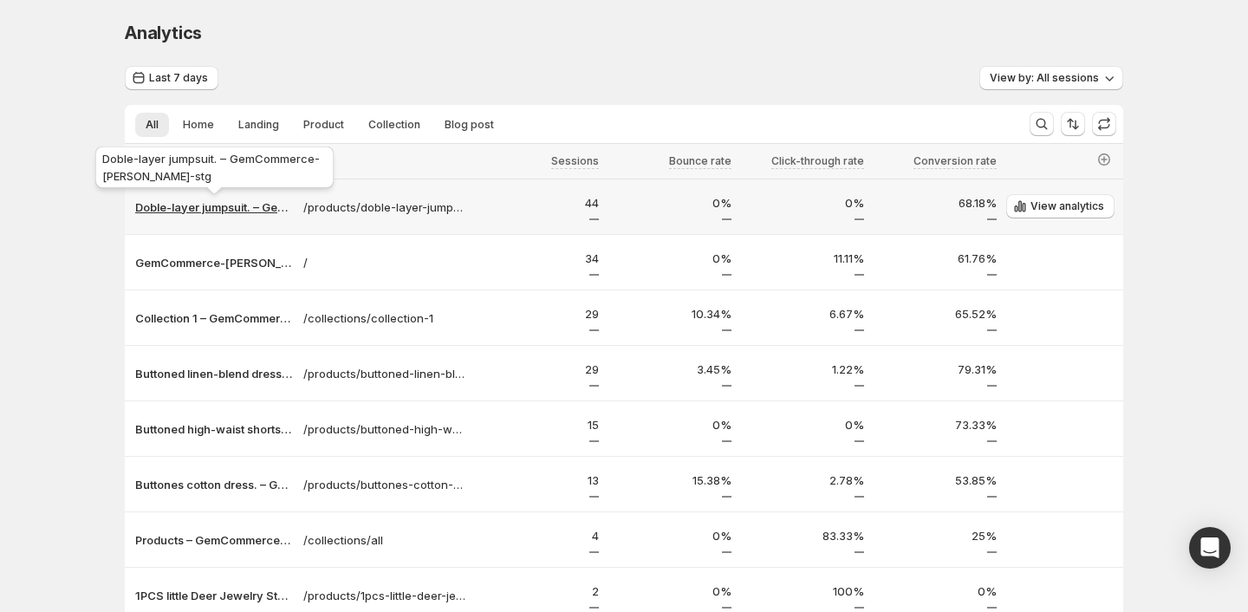
click at [264, 199] on p "Doble-layer jumpsuit. – GemCommerce-[PERSON_NAME]-stg" at bounding box center [214, 207] width 158 height 17
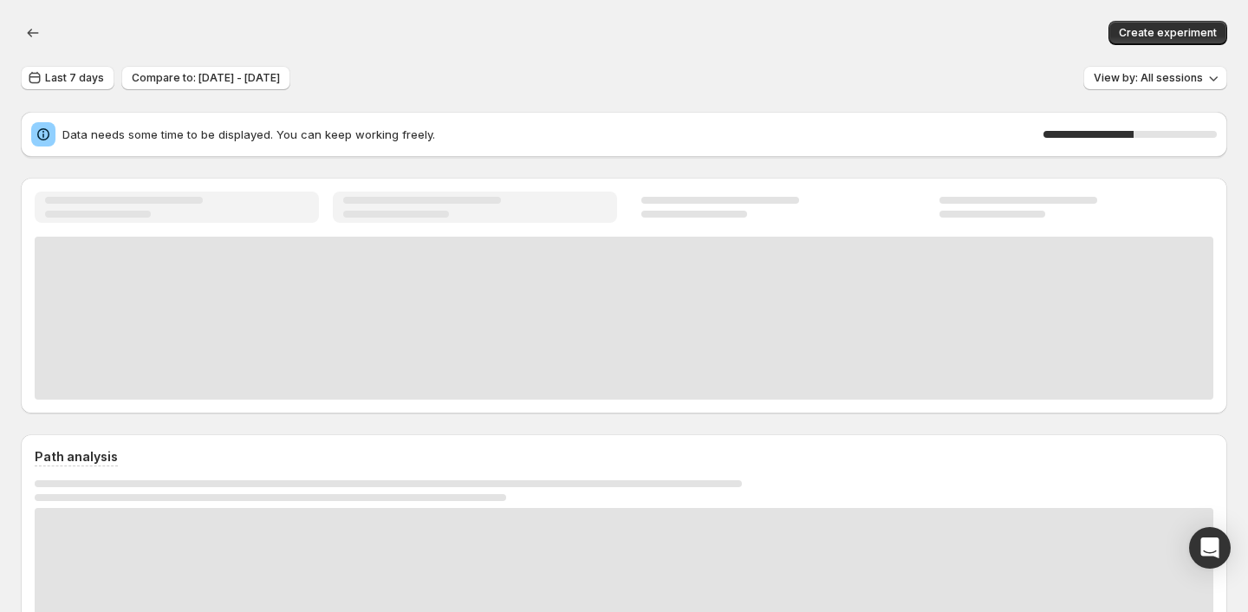
click at [410, 207] on div at bounding box center [475, 207] width 264 height 21
click at [674, 202] on div at bounding box center [720, 200] width 158 height 7
click at [426, 199] on div at bounding box center [422, 200] width 158 height 7
click at [211, 200] on div at bounding box center [177, 207] width 264 height 21
click at [978, 216] on div at bounding box center [993, 214] width 106 height 7
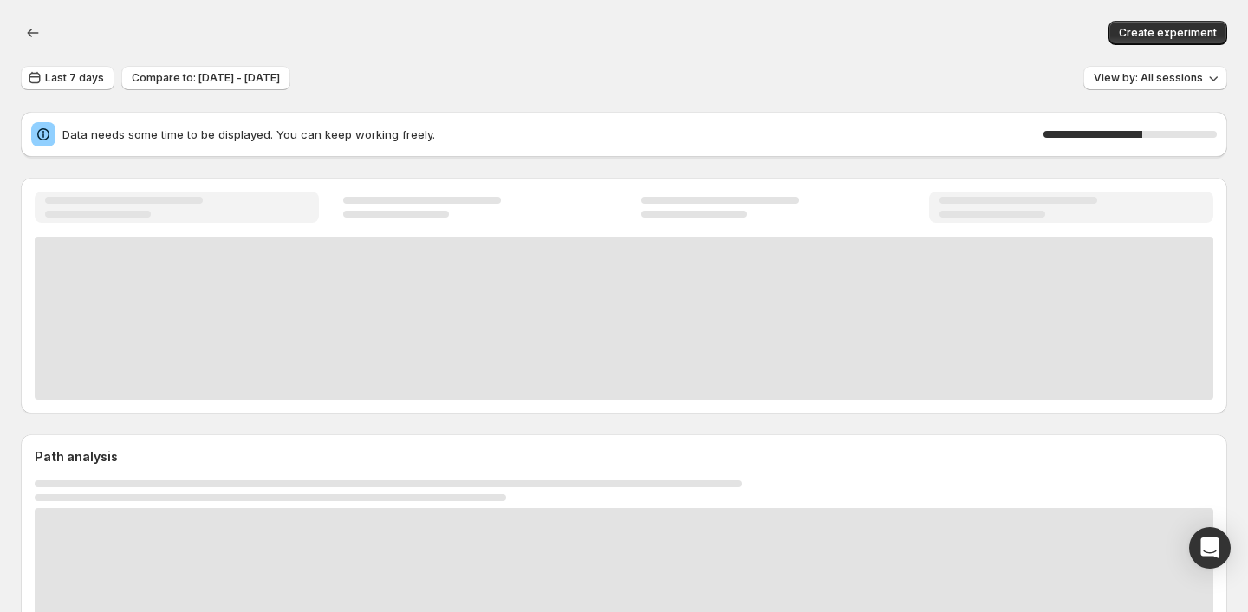
click at [200, 192] on div at bounding box center [177, 207] width 284 height 31
